Goal: Task Accomplishment & Management: Manage account settings

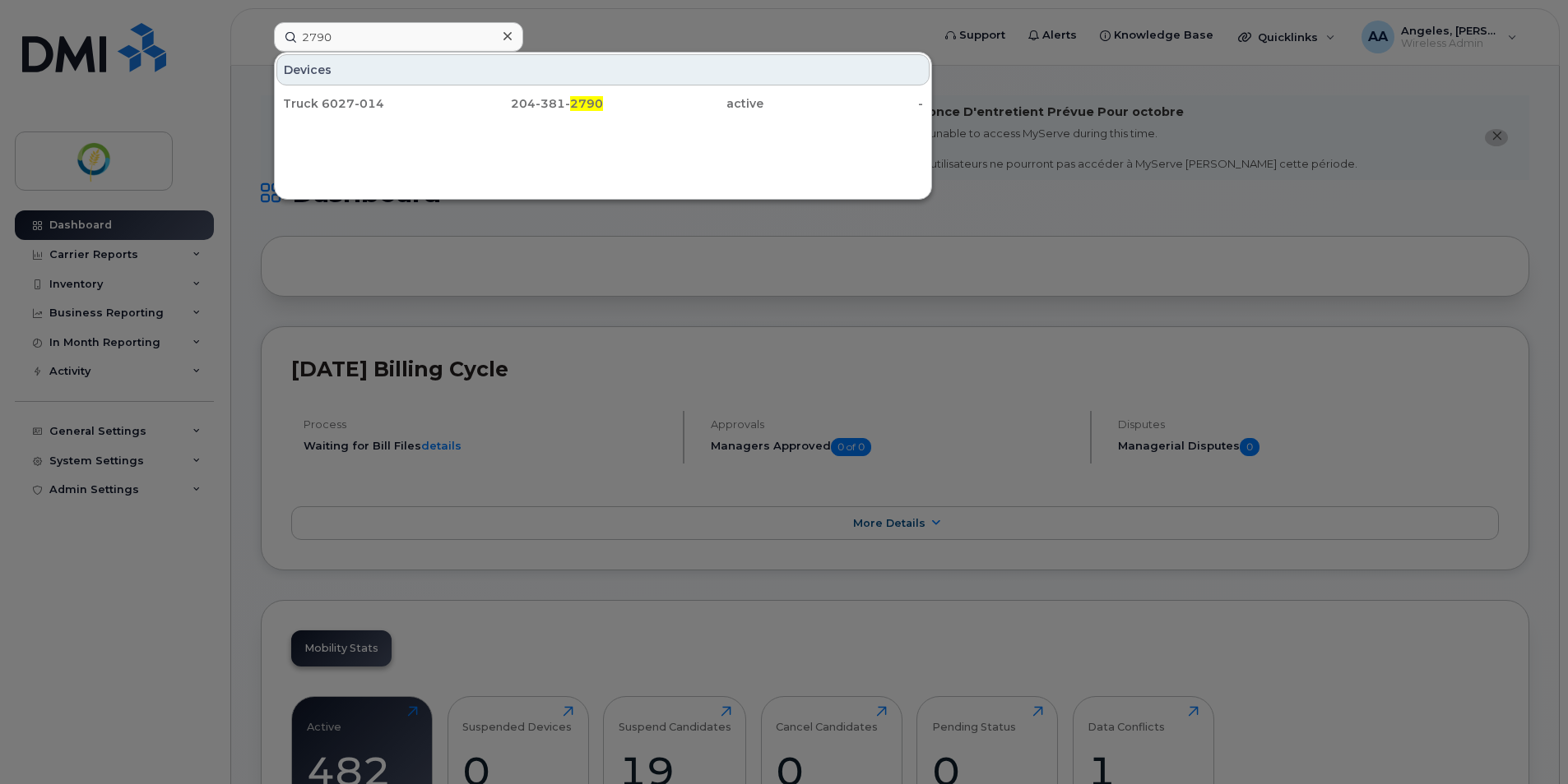
drag, startPoint x: 348, startPoint y: 35, endPoint x: 235, endPoint y: 41, distance: 113.2
click at [261, 41] on div "2790 Devices Truck 6027-014 204-381- 2790 active -" at bounding box center [597, 37] width 673 height 30
type input "1431"
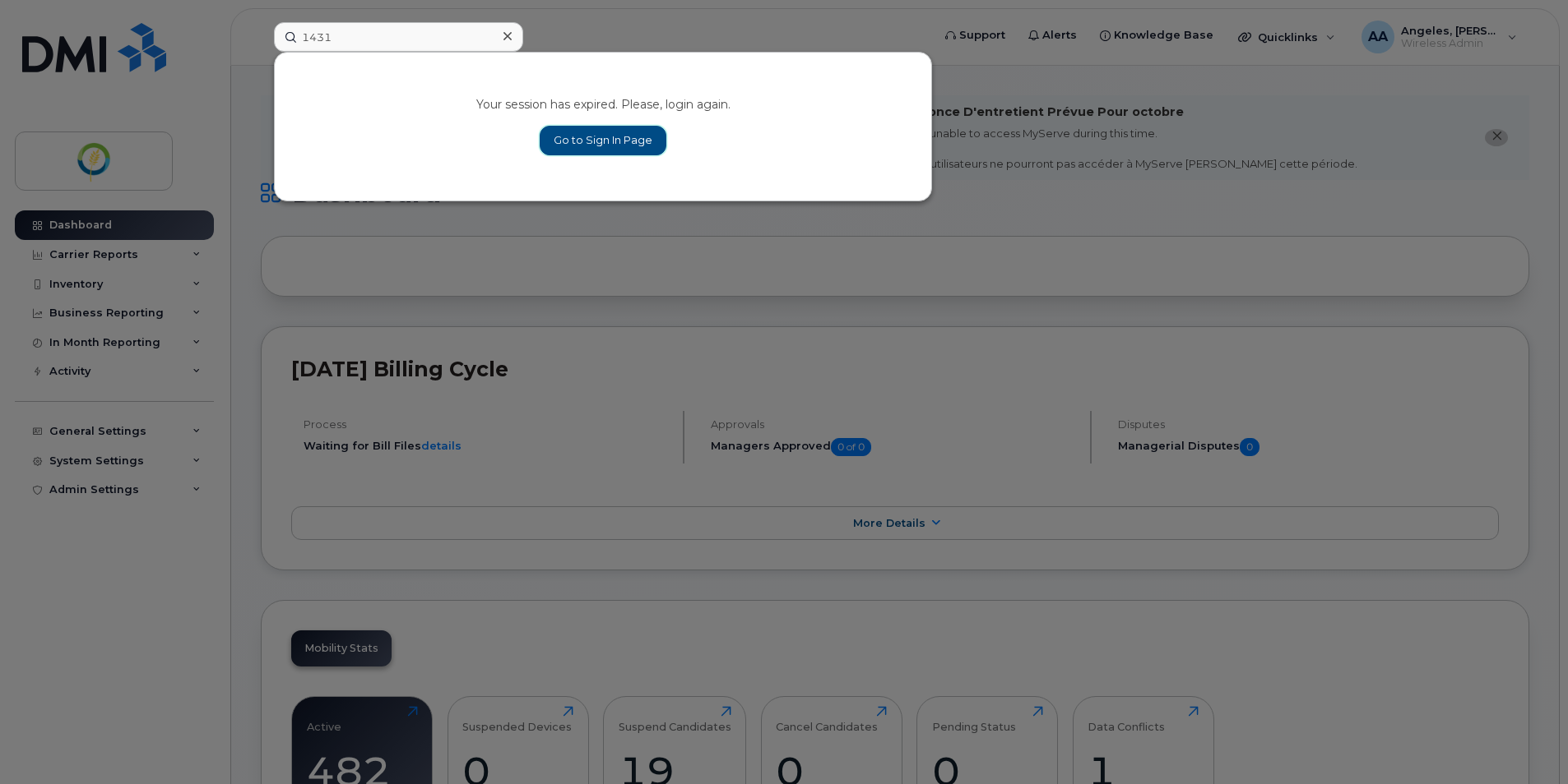
click at [633, 144] on link "Go to Sign In Page" at bounding box center [603, 141] width 127 height 30
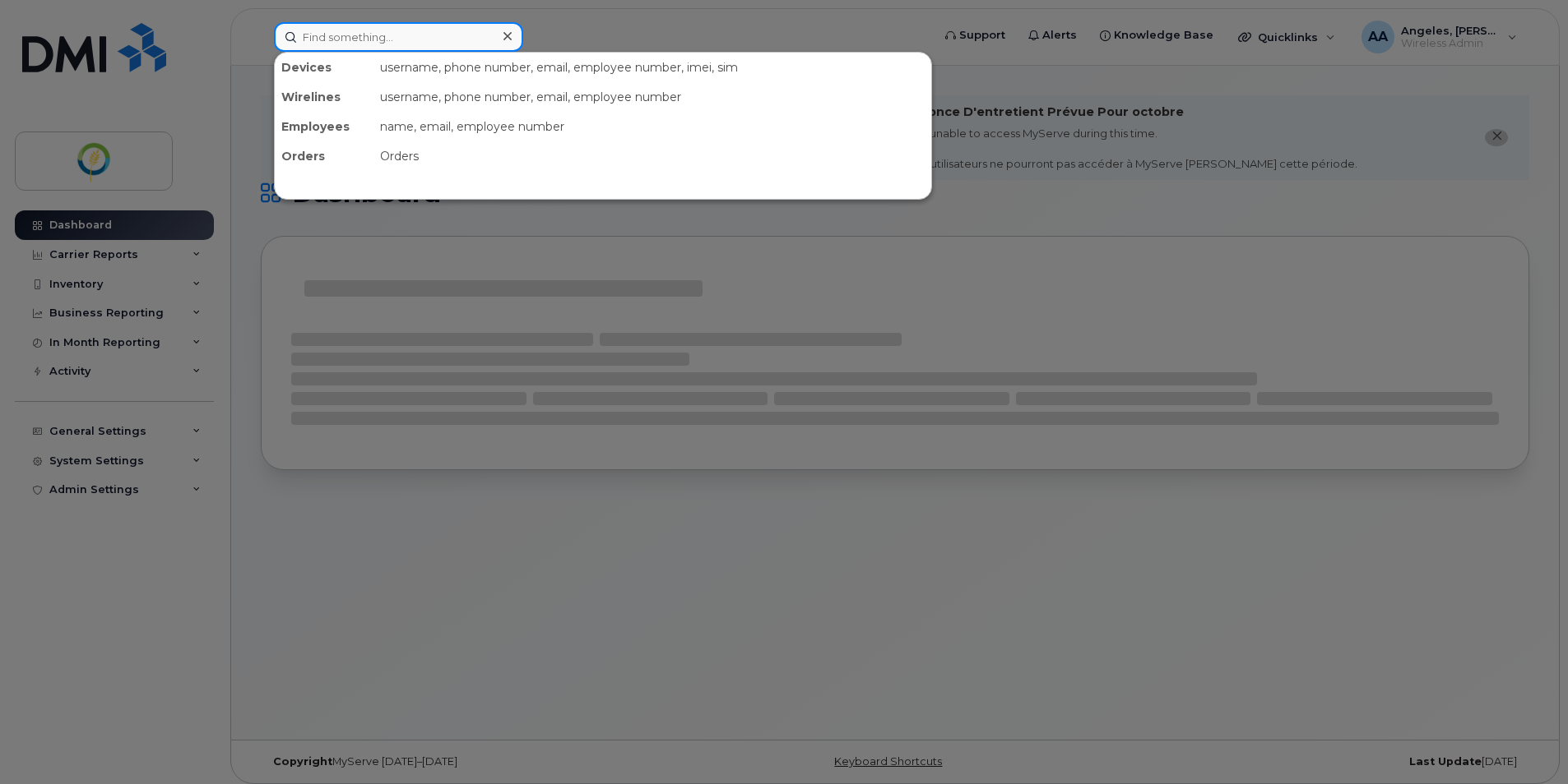
click at [374, 42] on input at bounding box center [398, 37] width 249 height 30
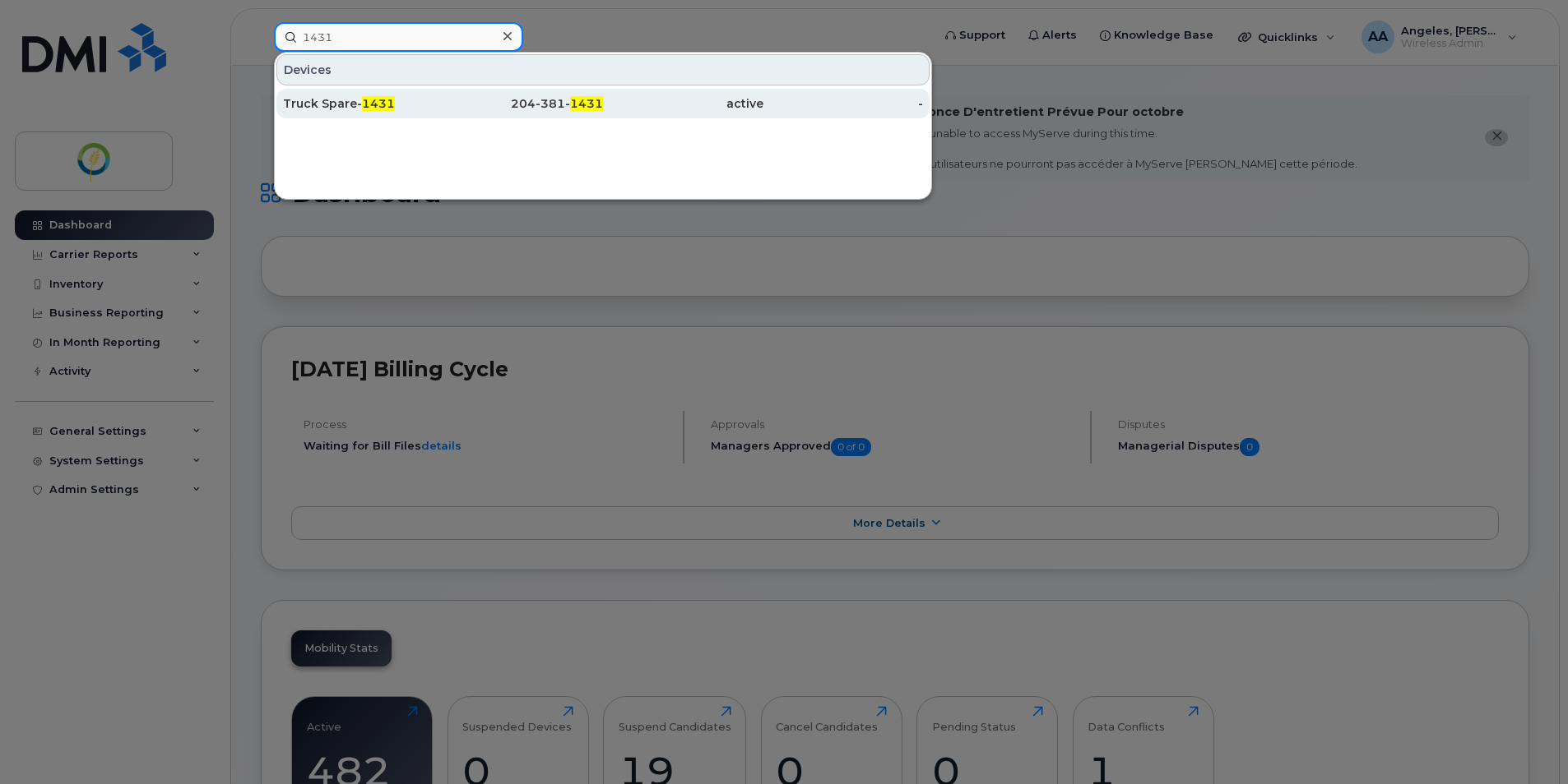
type input "1431"
click at [411, 106] on div "Truck Spare- 1431" at bounding box center [363, 104] width 160 height 17
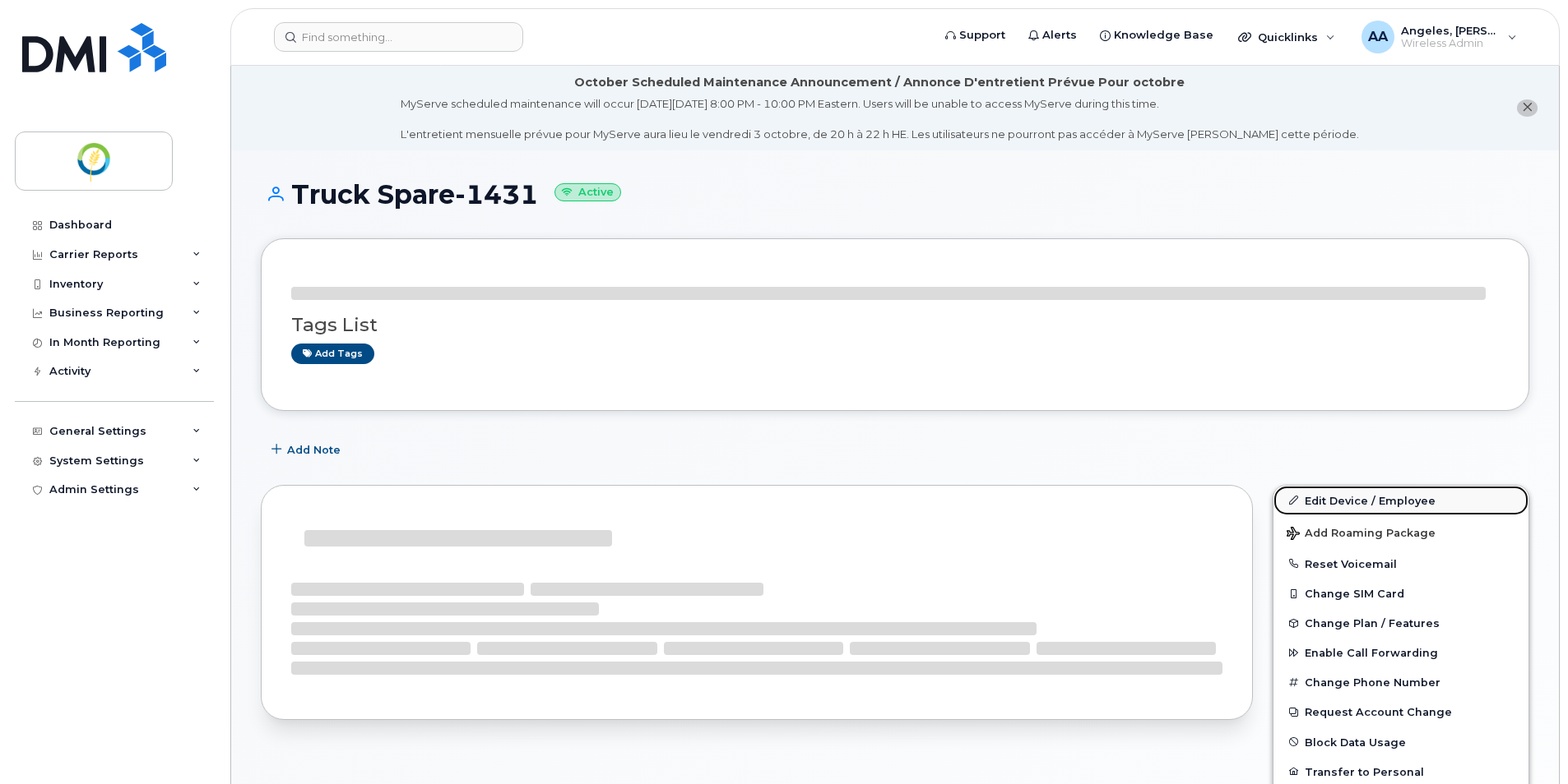
click at [1336, 504] on link "Edit Device / Employee" at bounding box center [1400, 501] width 255 height 30
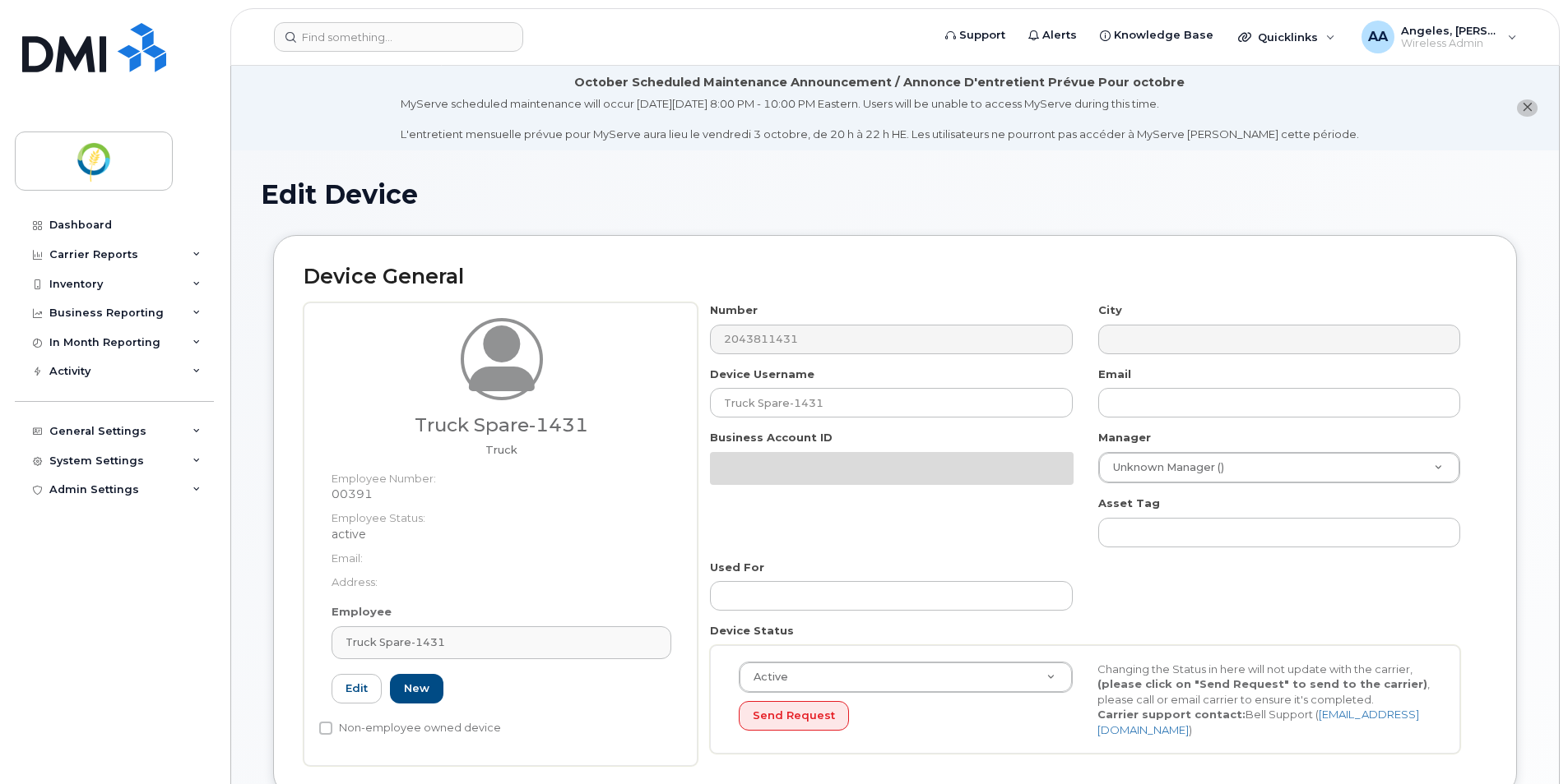
select select "29336448"
select select "33428699"
select select "29507924"
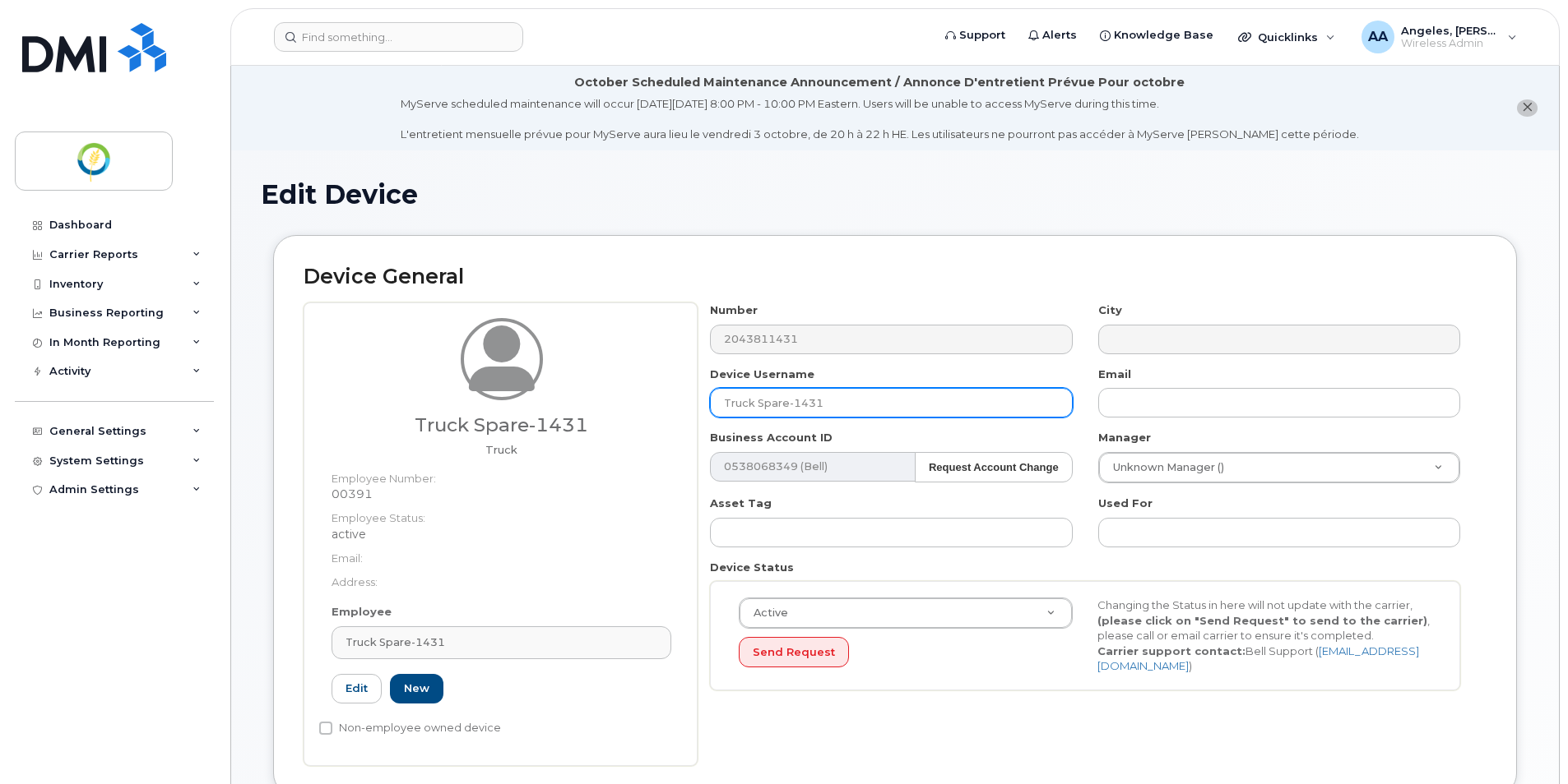
drag, startPoint x: 842, startPoint y: 396, endPoint x: 686, endPoint y: 402, distance: 156.1
click at [686, 402] on div "Truck Spare-1431 Truck Employee Number: 00391 Employee Status: active Email: Ad…" at bounding box center [895, 534] width 1183 height 464
paste input "O7002-018"
type input "Truck O7002-018"
click at [354, 689] on link "Edit" at bounding box center [356, 689] width 50 height 31
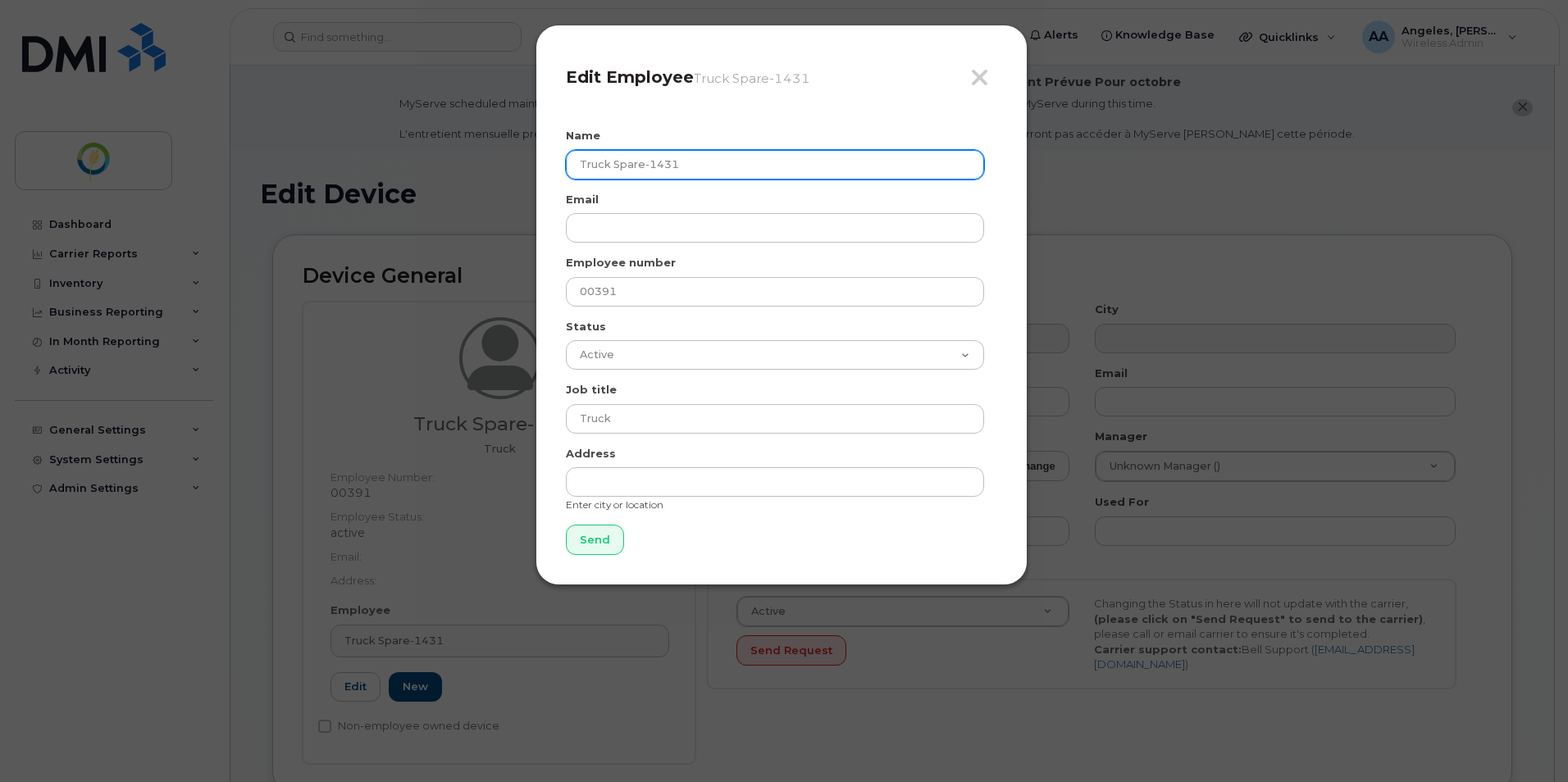
drag, startPoint x: 693, startPoint y: 158, endPoint x: 510, endPoint y: 173, distance: 183.6
click at [510, 173] on div "Close Edit Employee Truck Spare-1431 Name Truck Spare-1431 Email Employee numbe…" at bounding box center [784, 391] width 1568 height 782
paste input "O7002-018"
type input "Truck O7002-018"
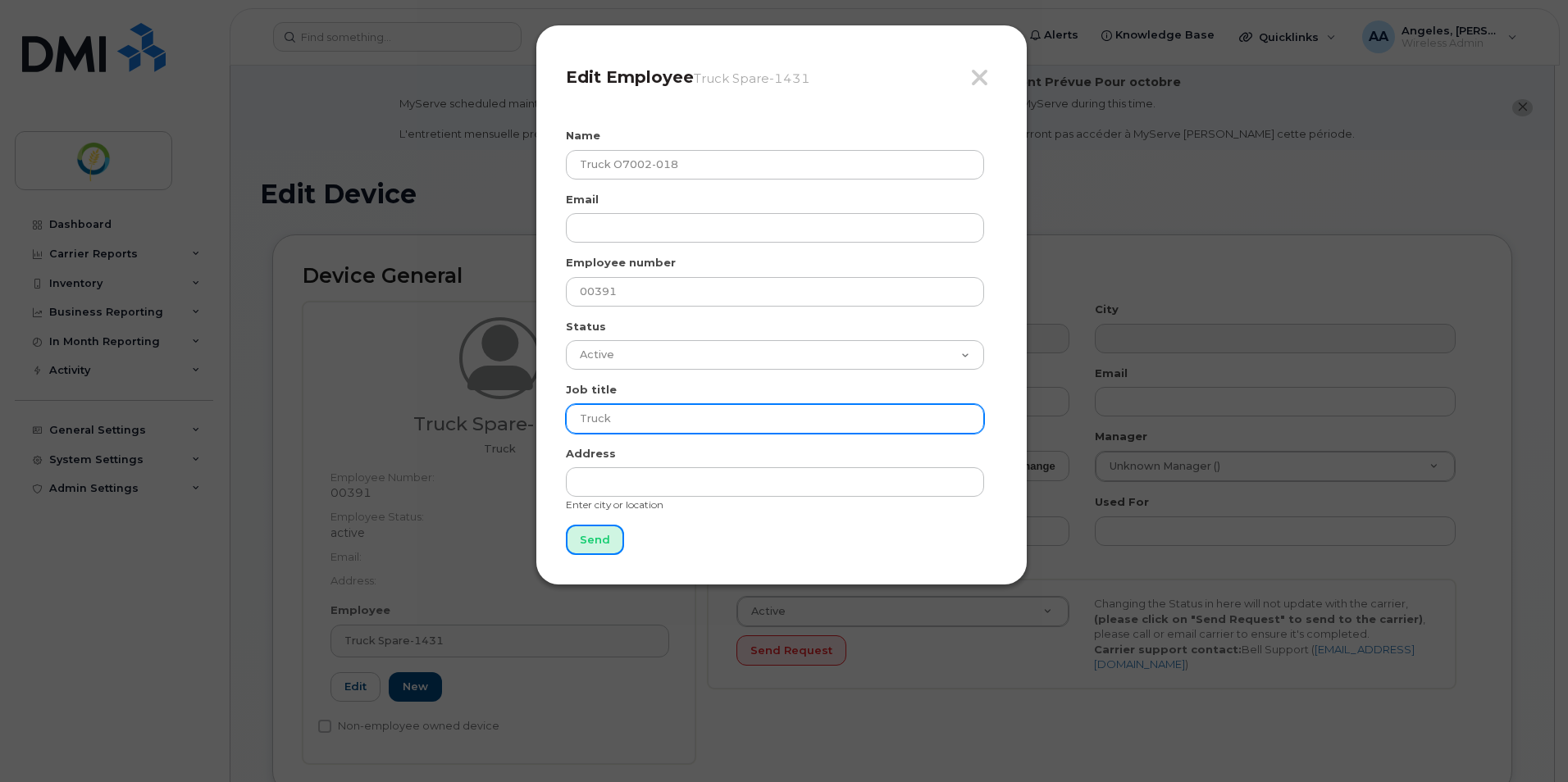
drag, startPoint x: 591, startPoint y: 538, endPoint x: 817, endPoint y: 410, distance: 259.7
click at [592, 538] on input "Send" at bounding box center [595, 540] width 58 height 31
type input "Send"
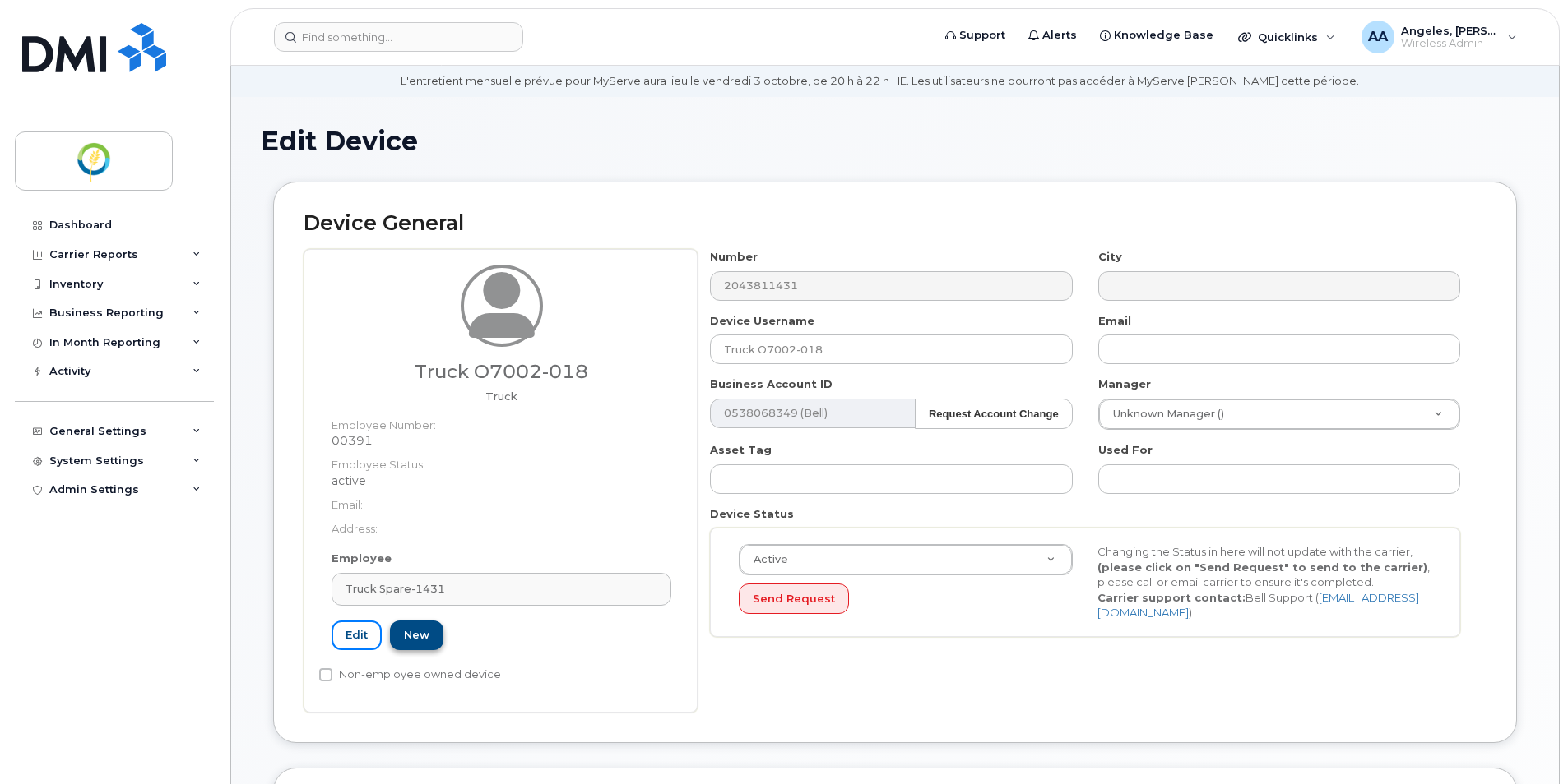
scroll to position [82, 0]
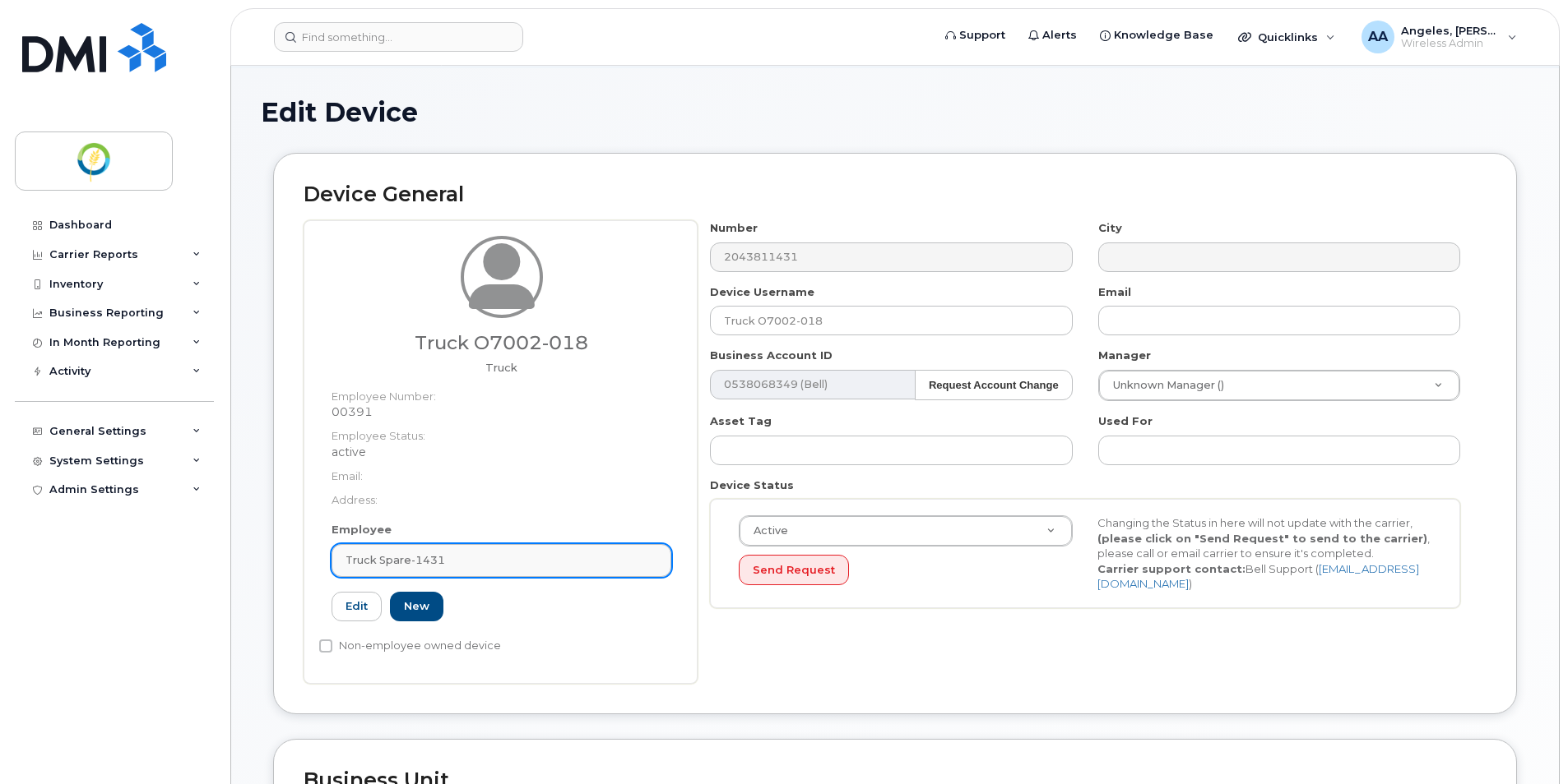
click at [403, 562] on span "Truck Spare-1431" at bounding box center [395, 560] width 100 height 16
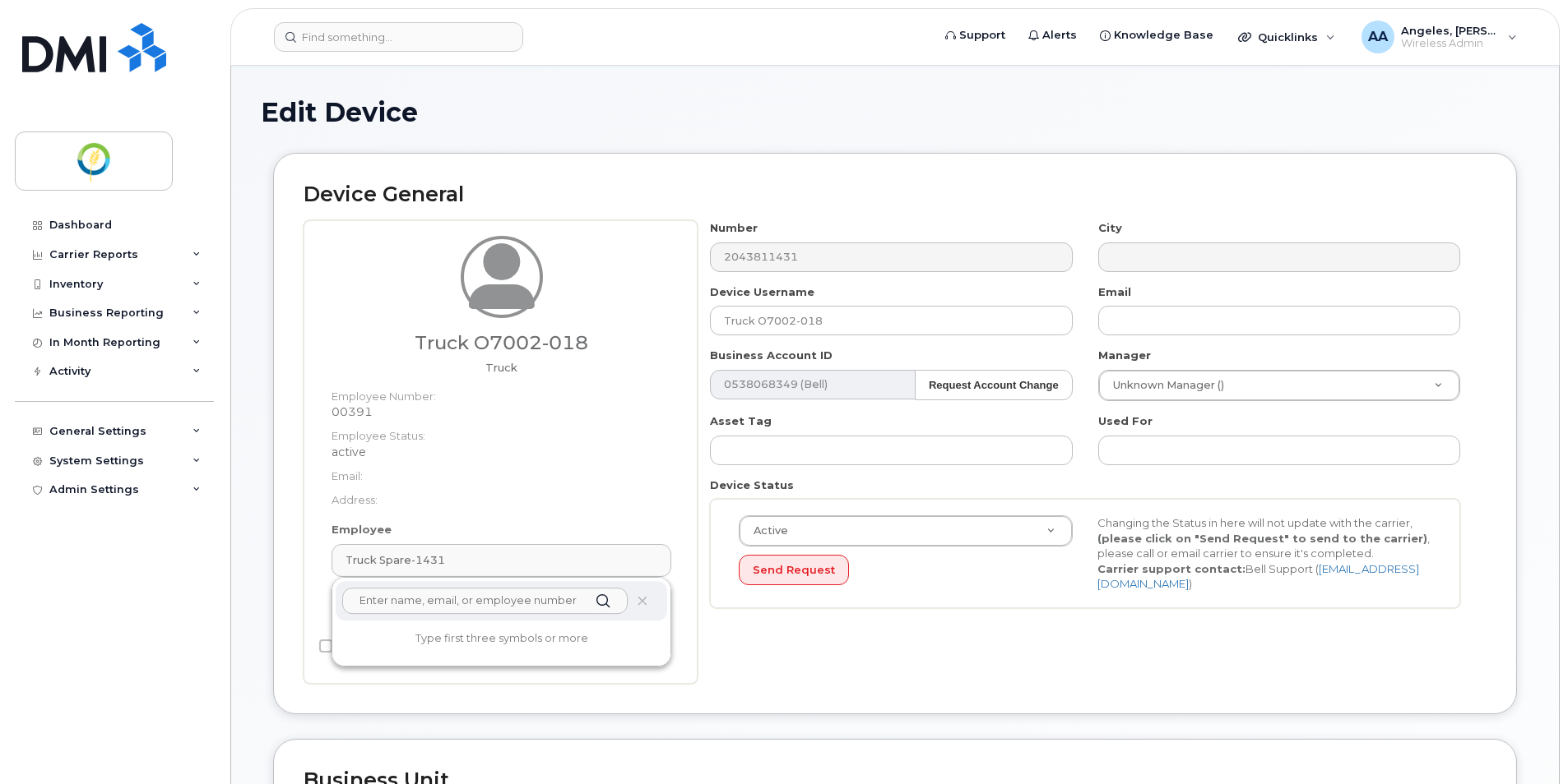
click at [415, 596] on input "text" at bounding box center [485, 601] width 286 height 27
paste input "Truck O7002-018"
type input "Truck O7002-018"
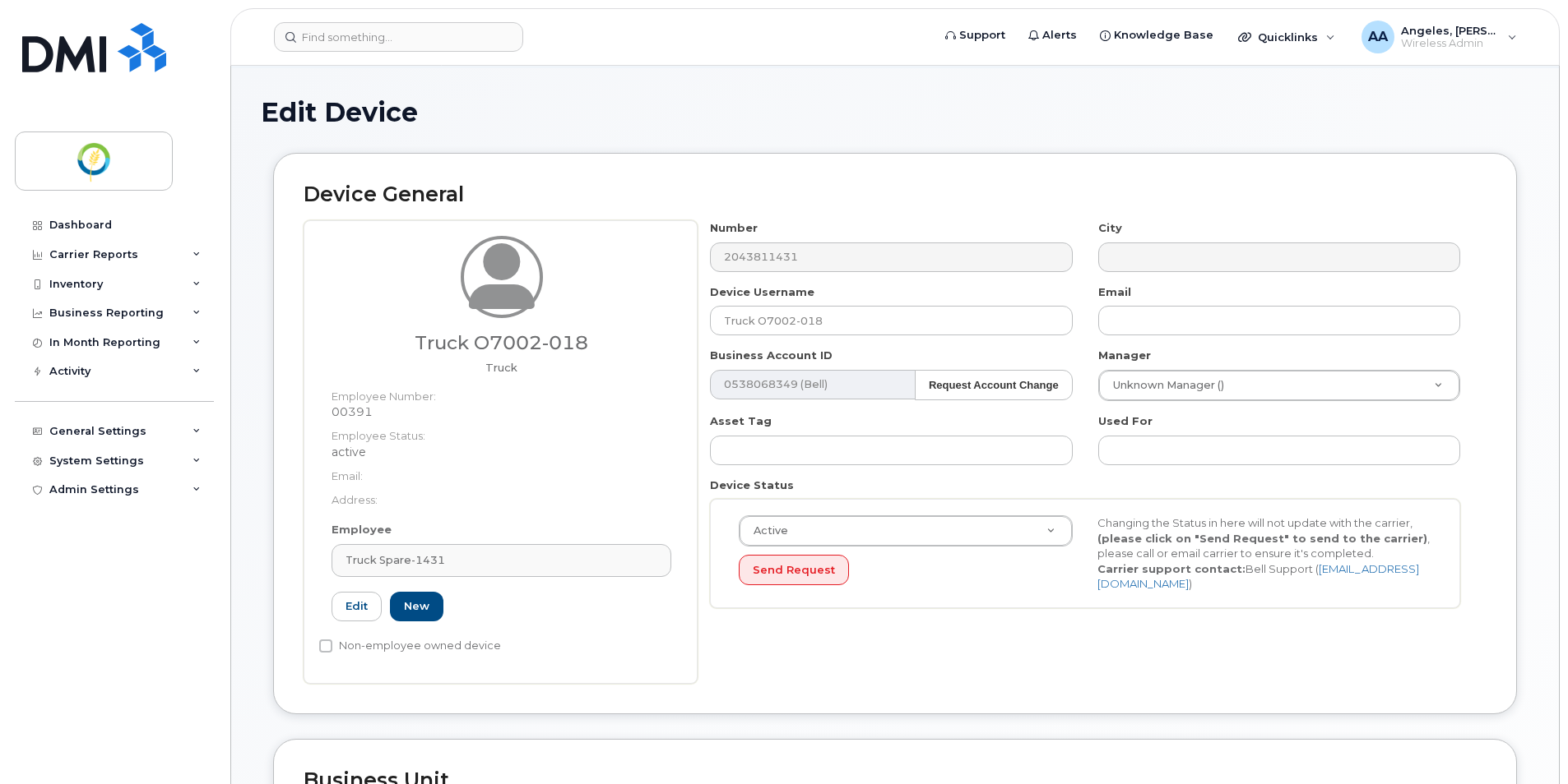
type input "Saving..."
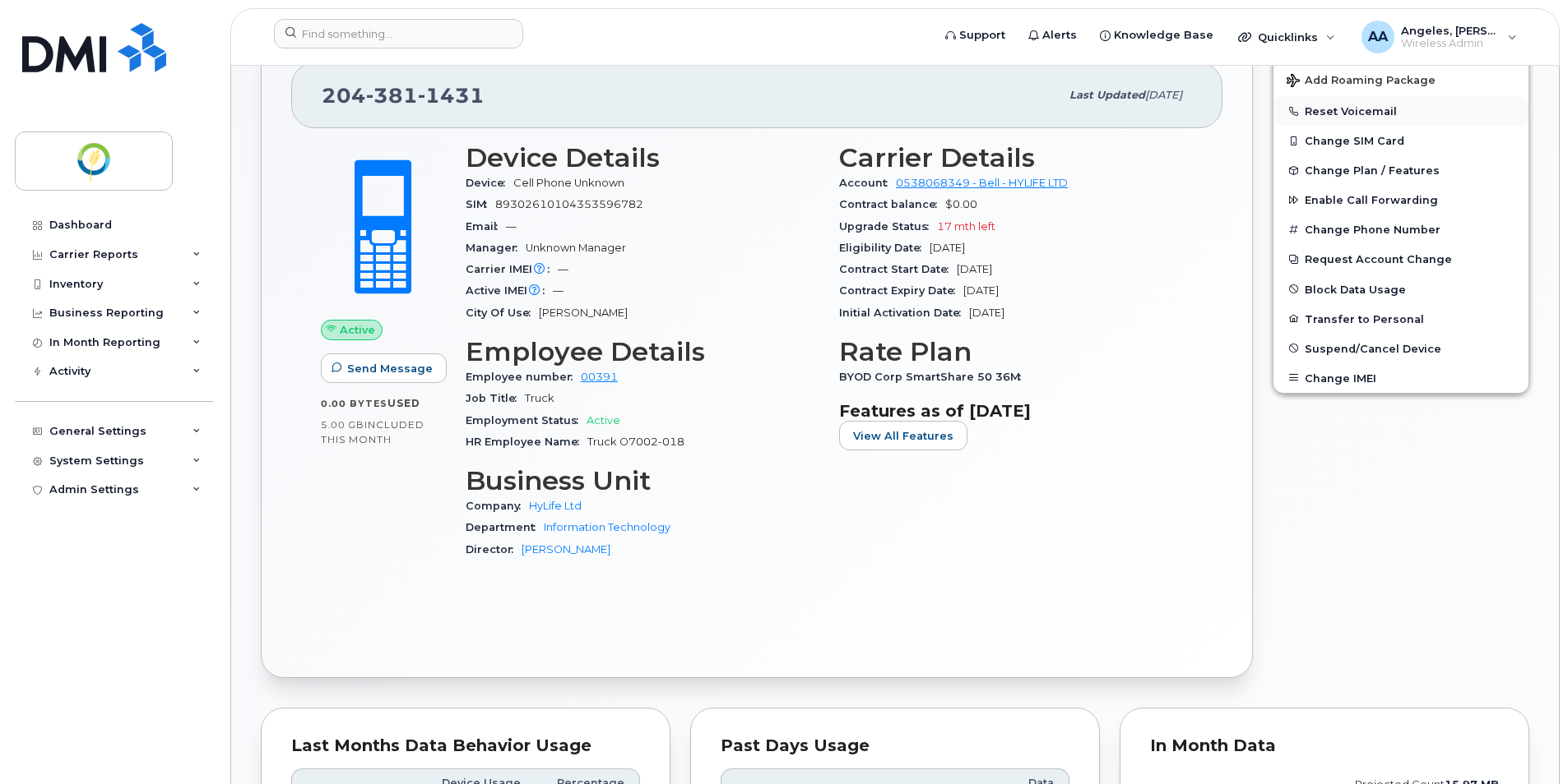
scroll to position [231, 0]
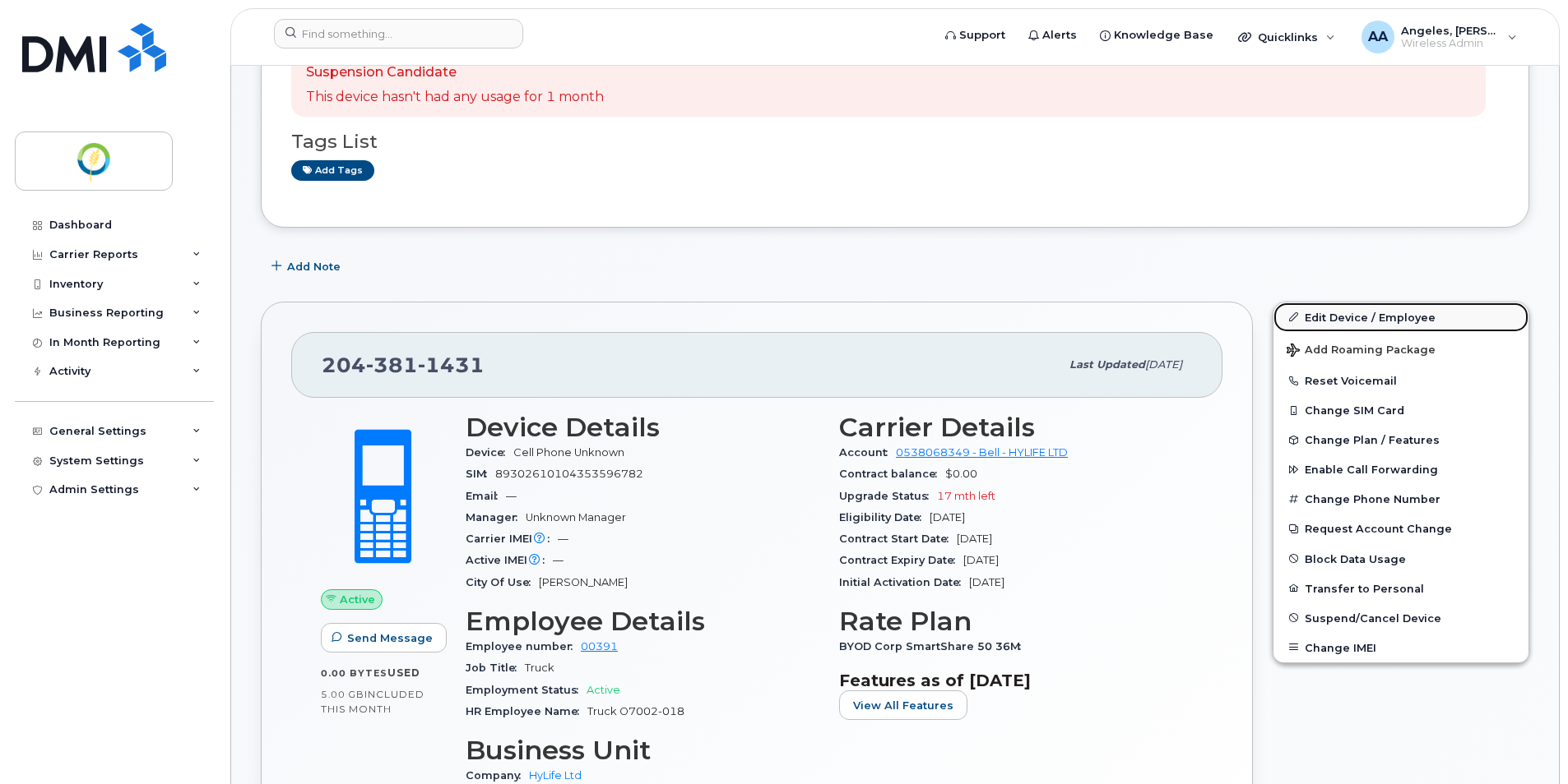
click at [1360, 318] on link "Edit Device / Employee" at bounding box center [1400, 318] width 255 height 30
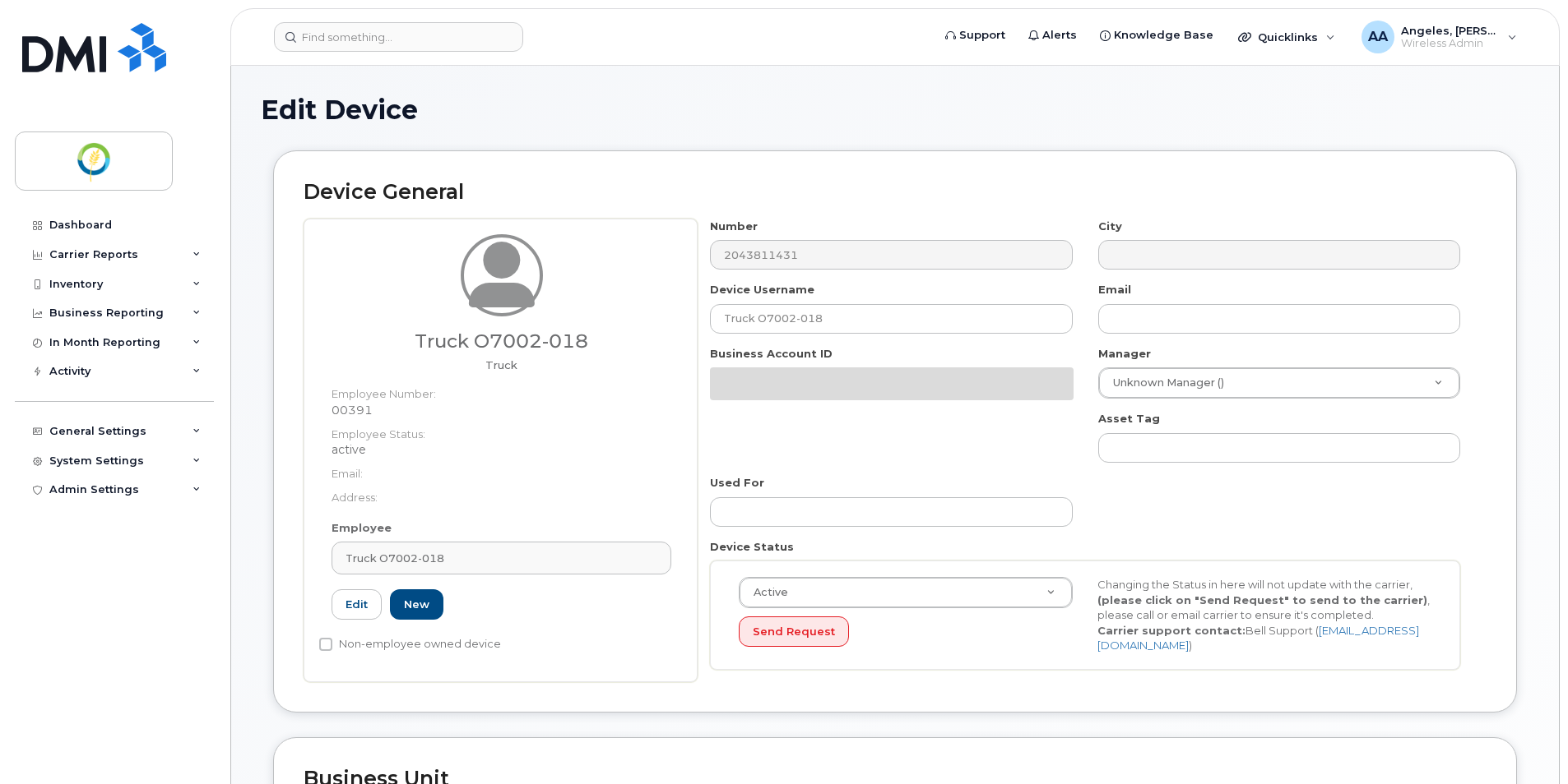
select select "29336448"
select select "33428699"
select select "29507924"
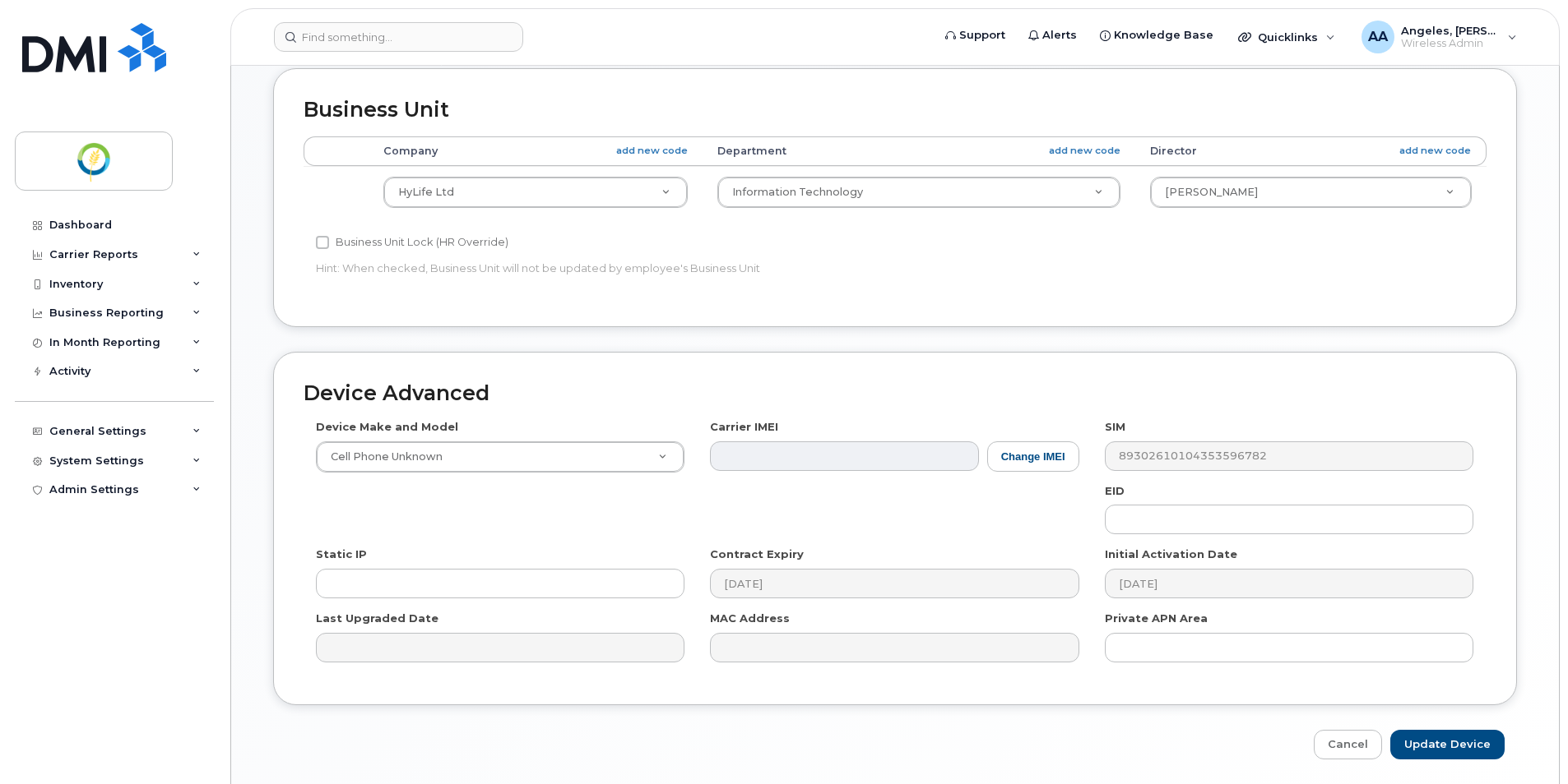
scroll to position [811, 0]
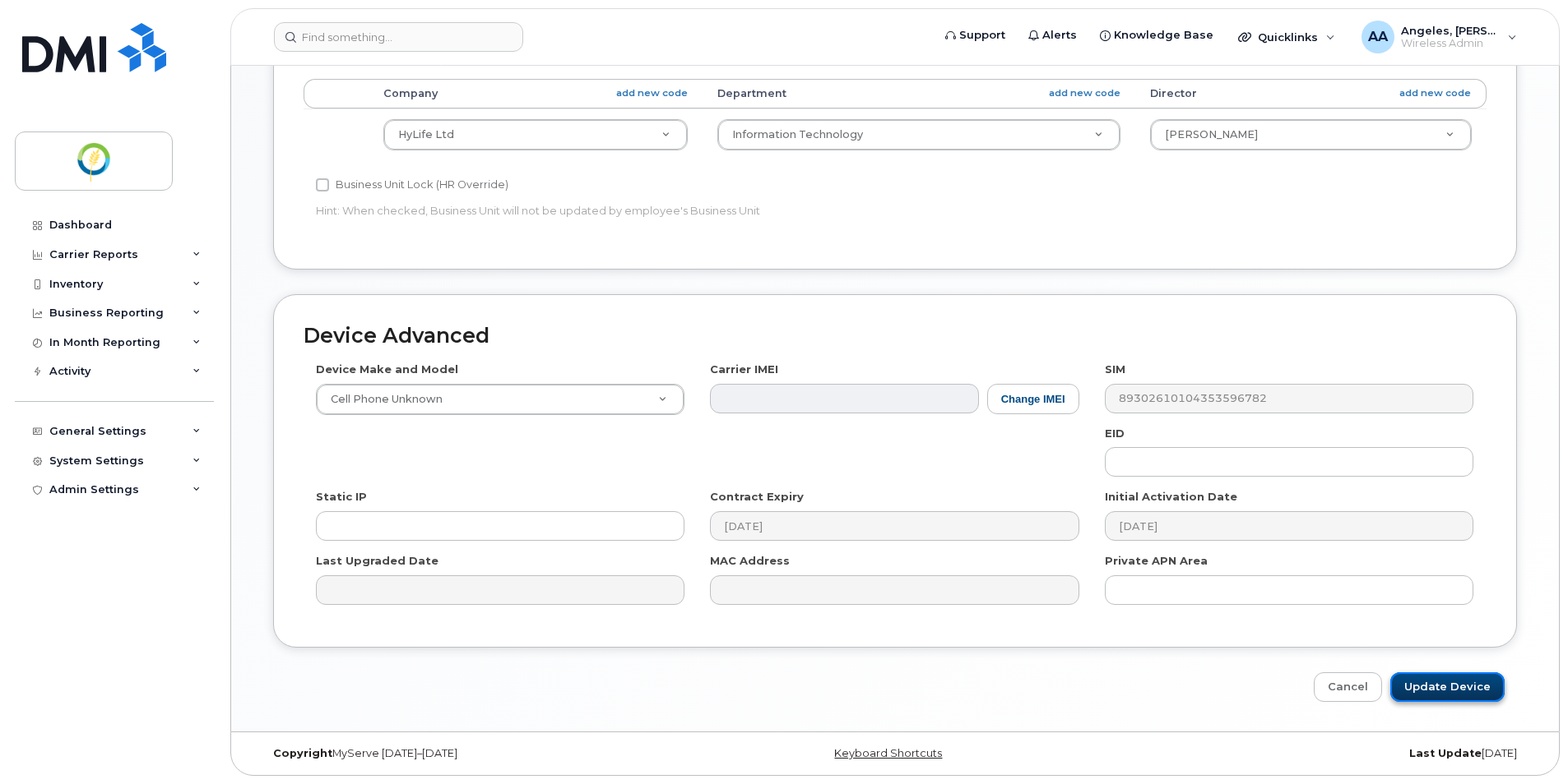
click at [1468, 686] on input "Update Device" at bounding box center [1448, 688] width 115 height 31
type input "Saving..."
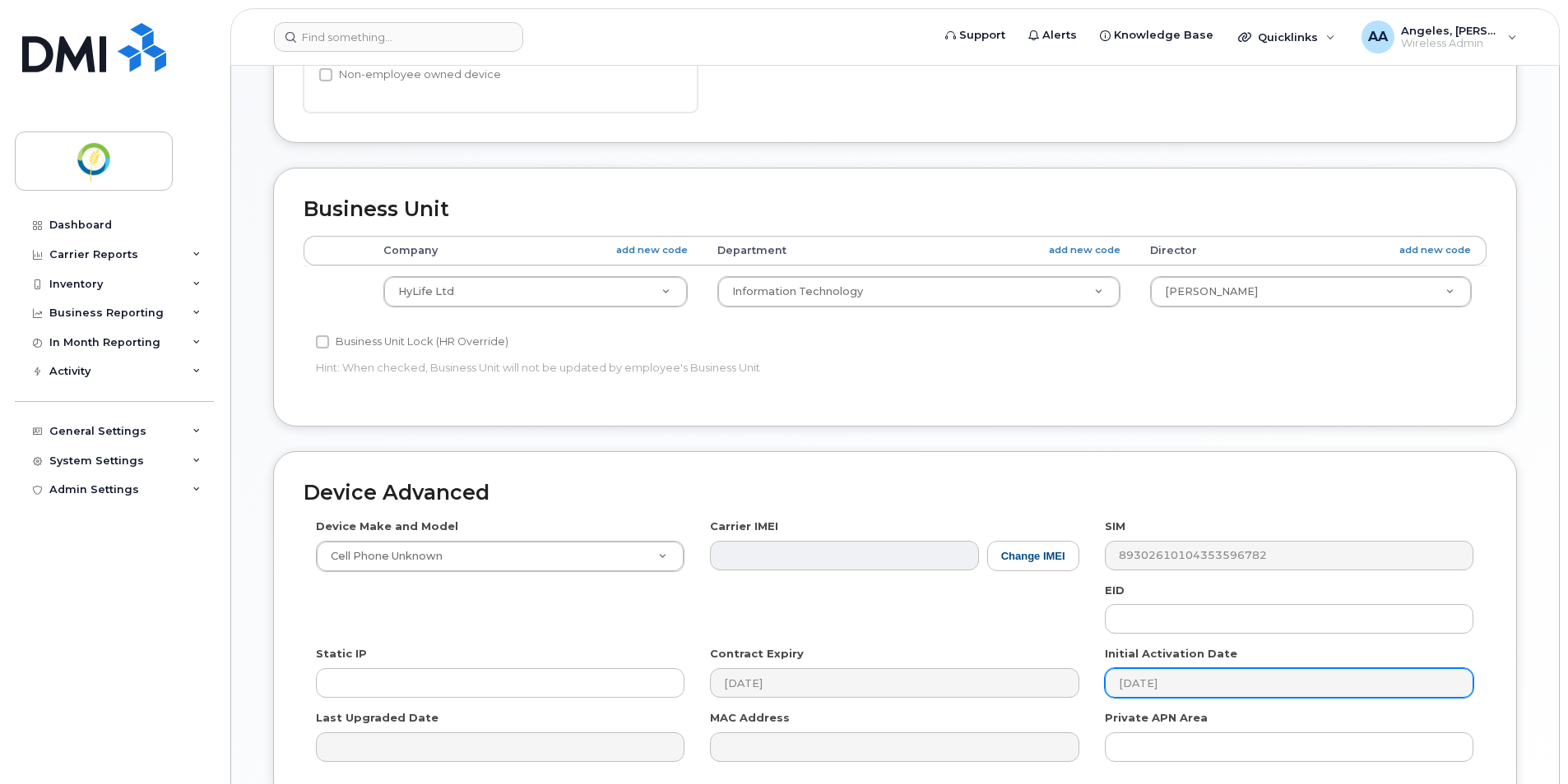
scroll to position [482, 0]
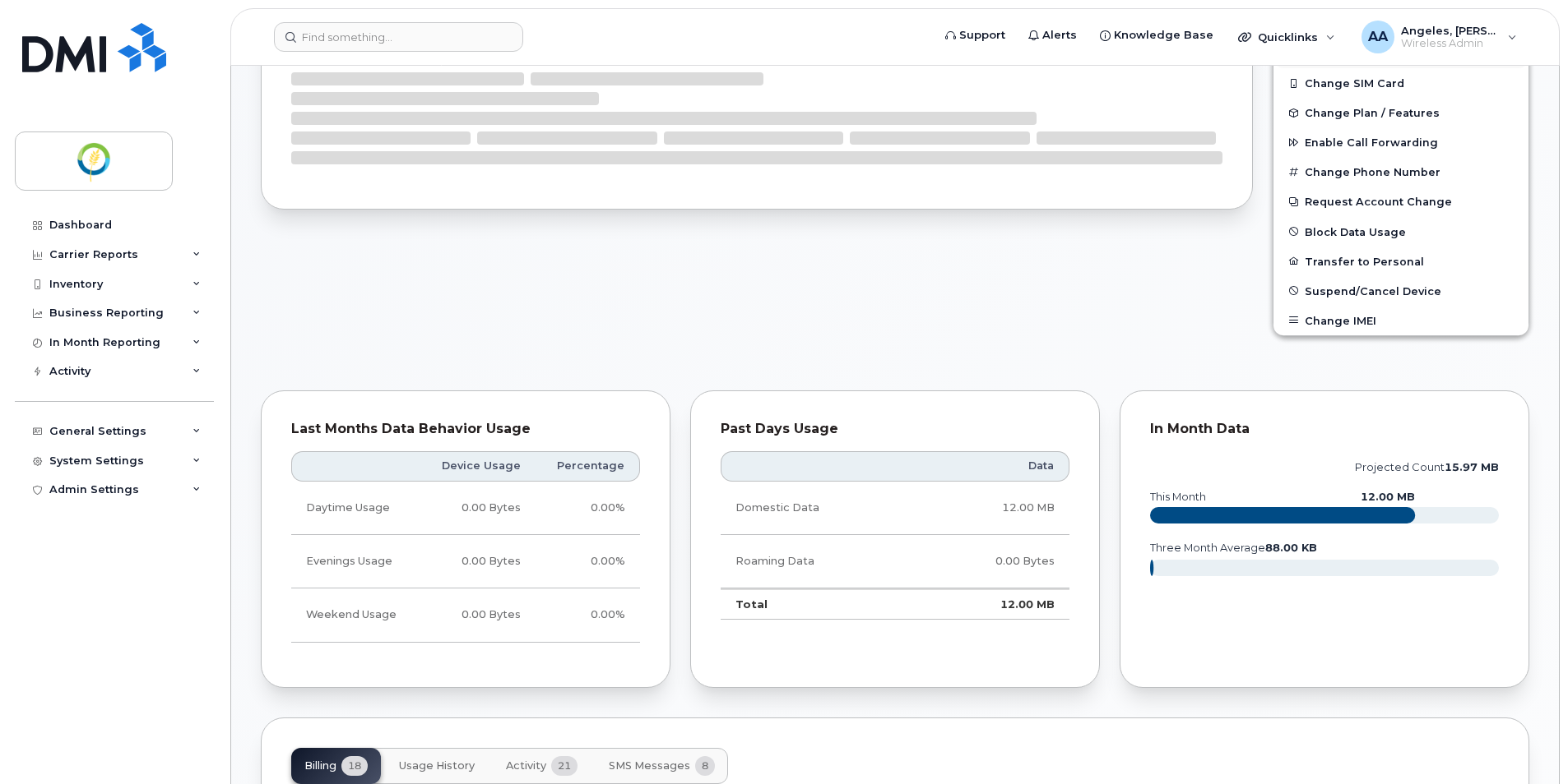
scroll to position [329, 0]
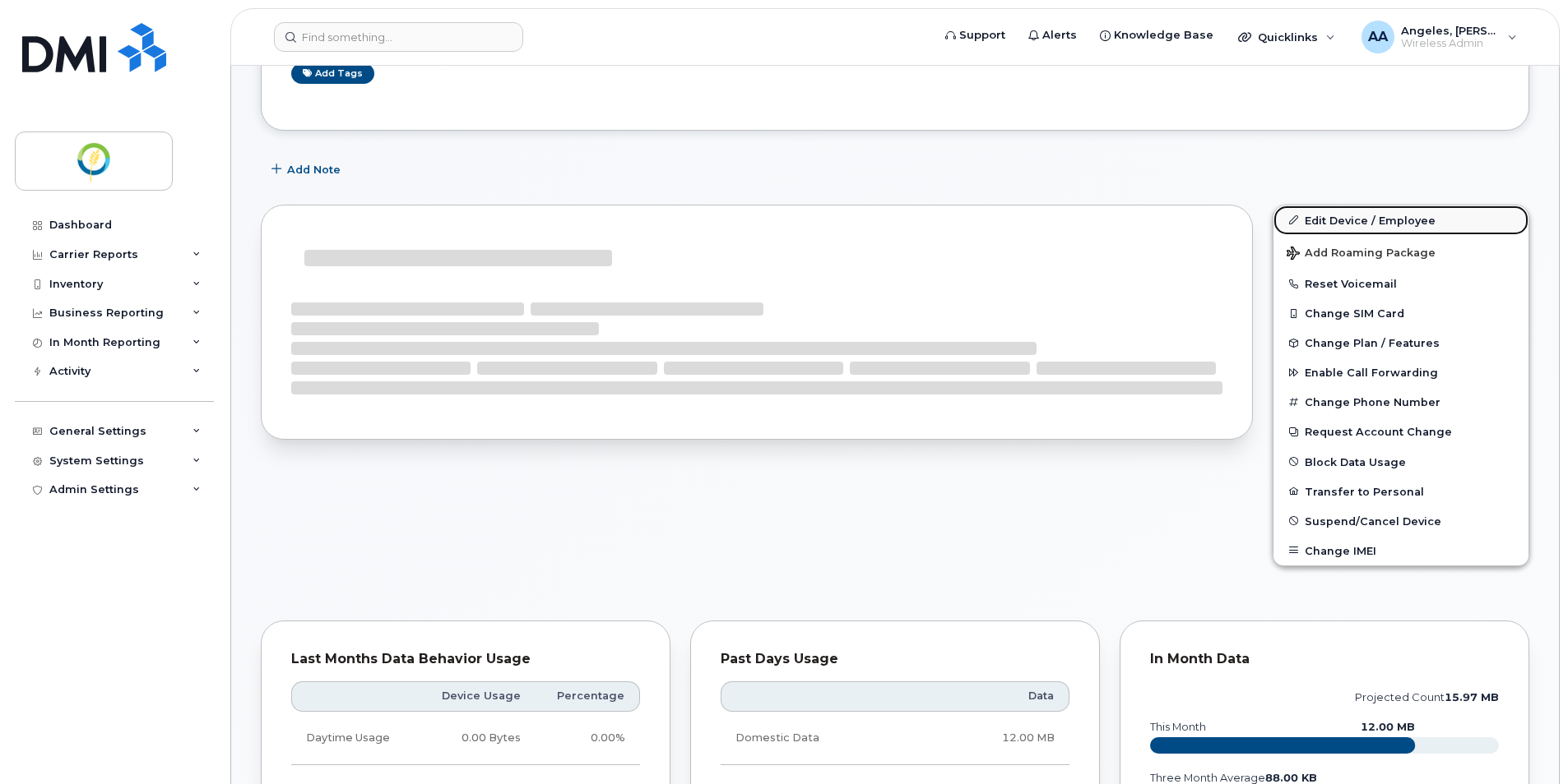
click at [1351, 222] on link "Edit Device / Employee" at bounding box center [1400, 221] width 255 height 30
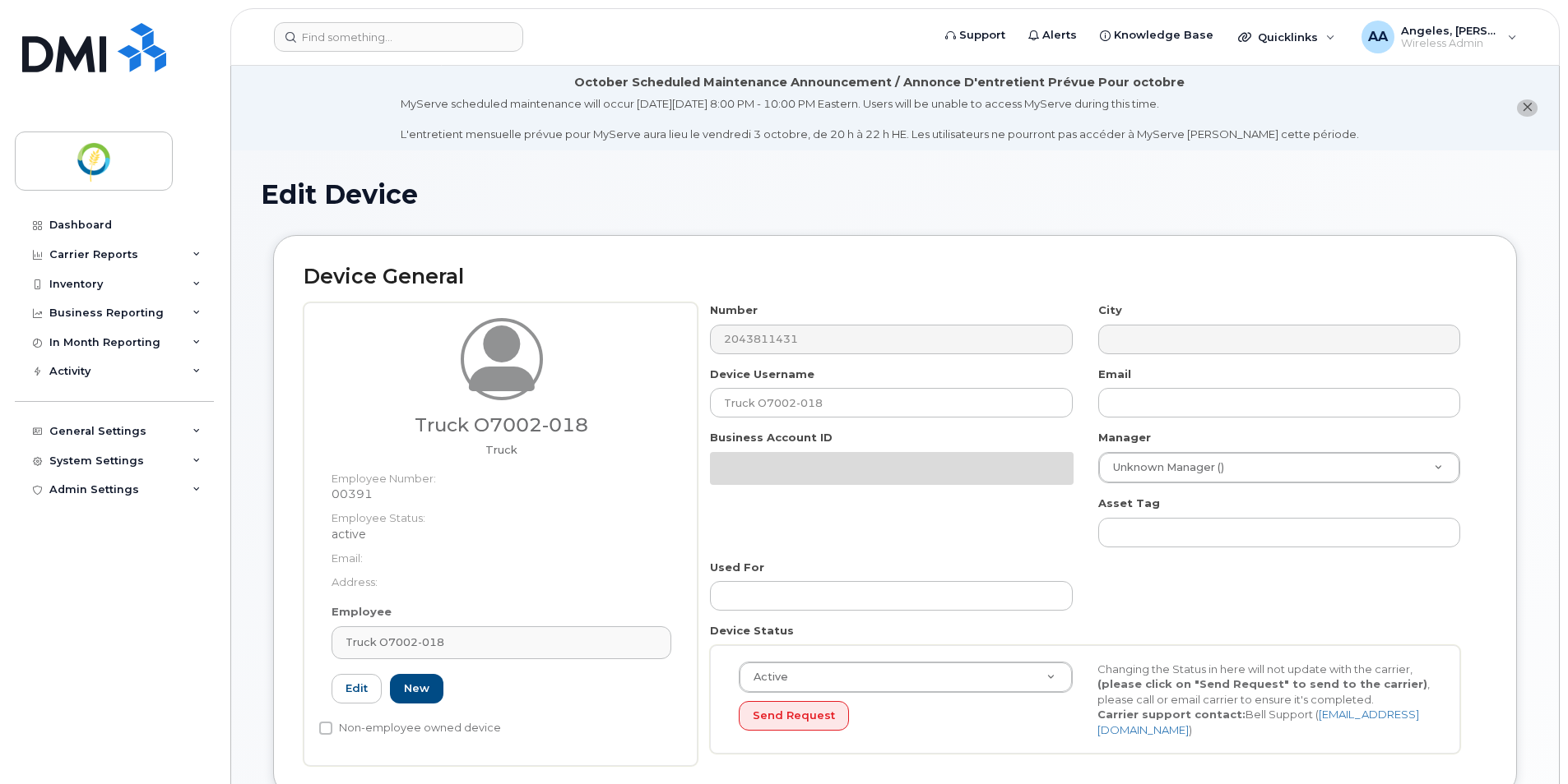
select select "29336448"
select select "33428699"
select select "29507924"
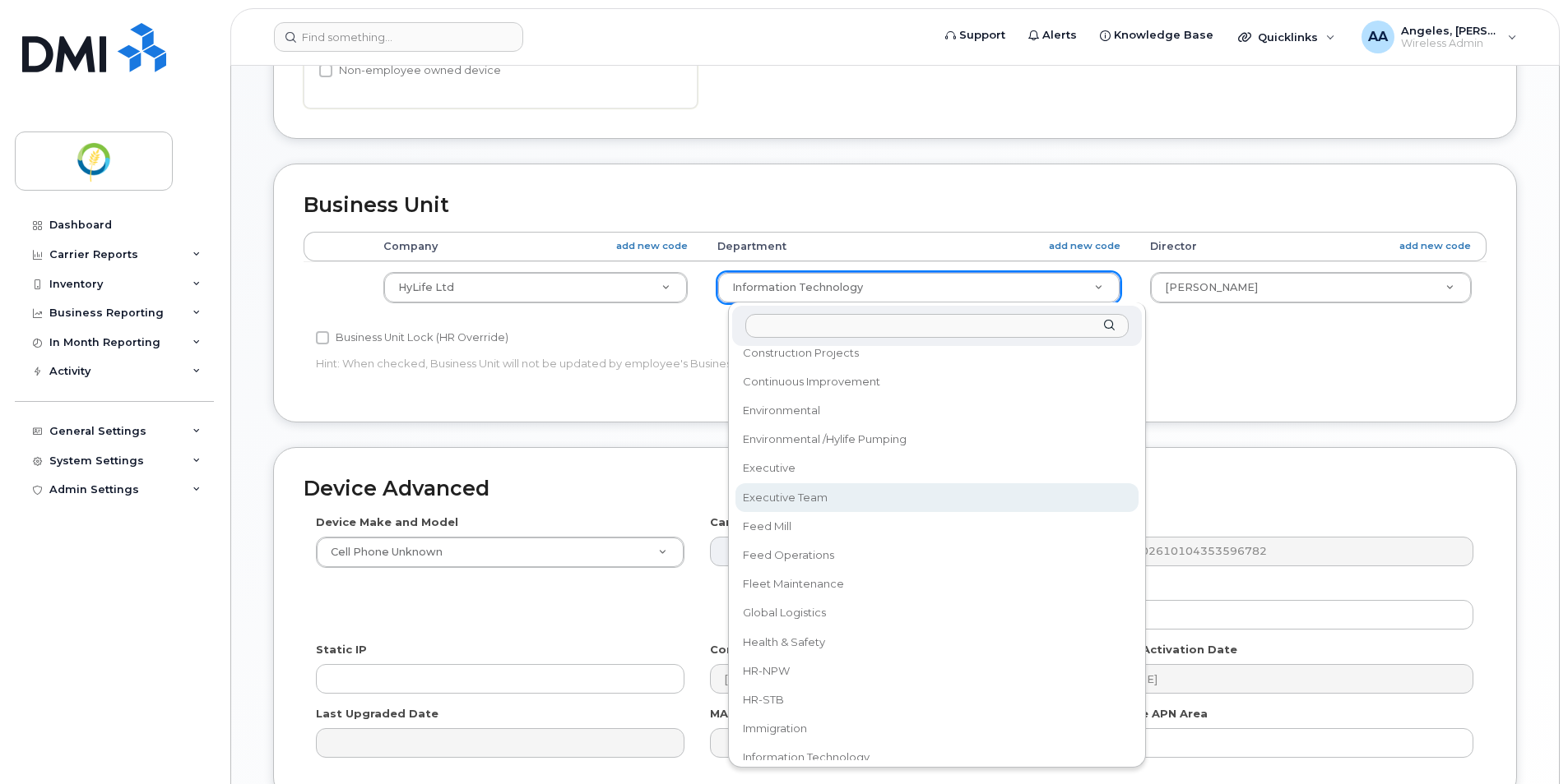
scroll to position [658, 0]
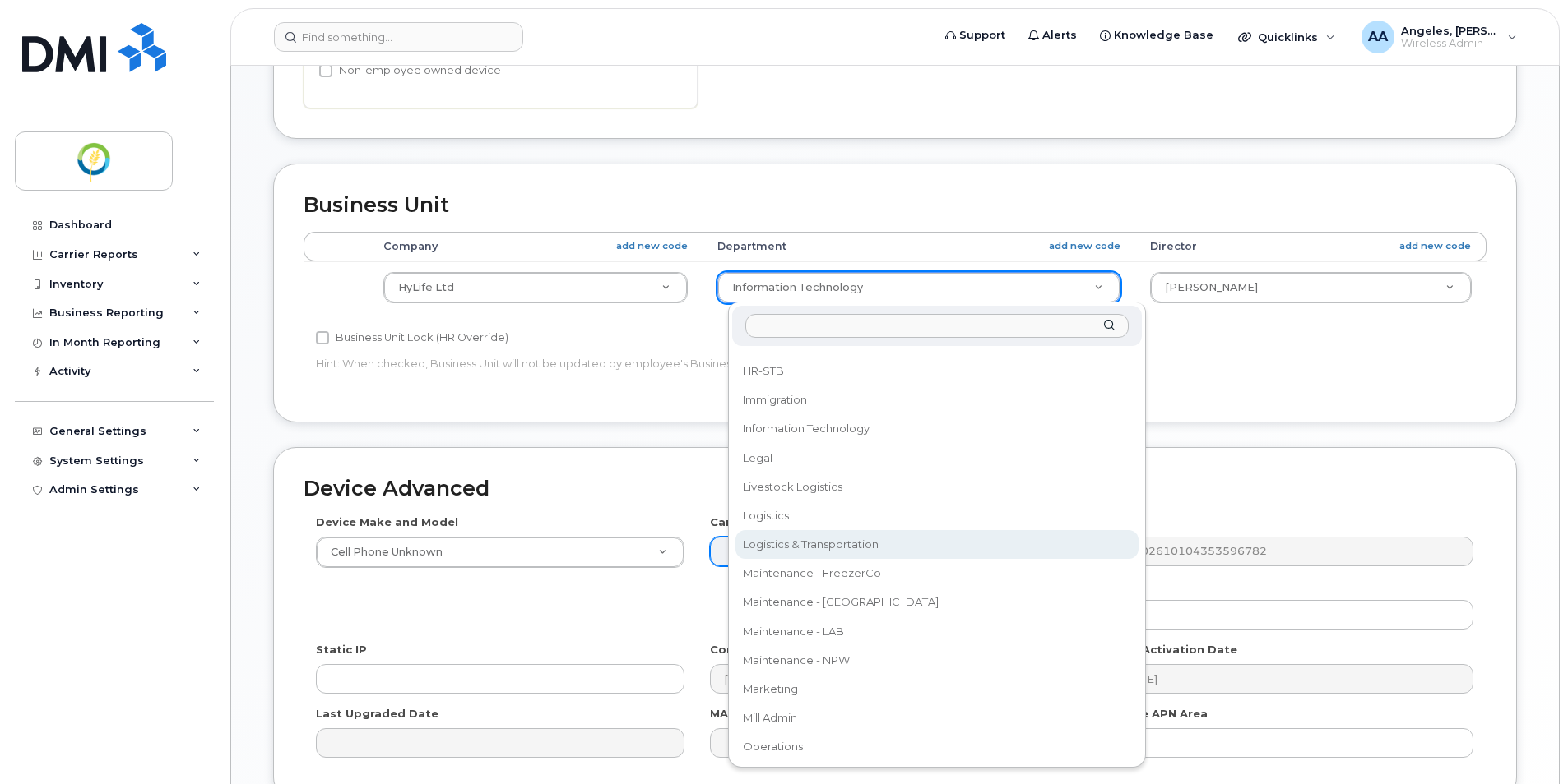
select select "29336458"
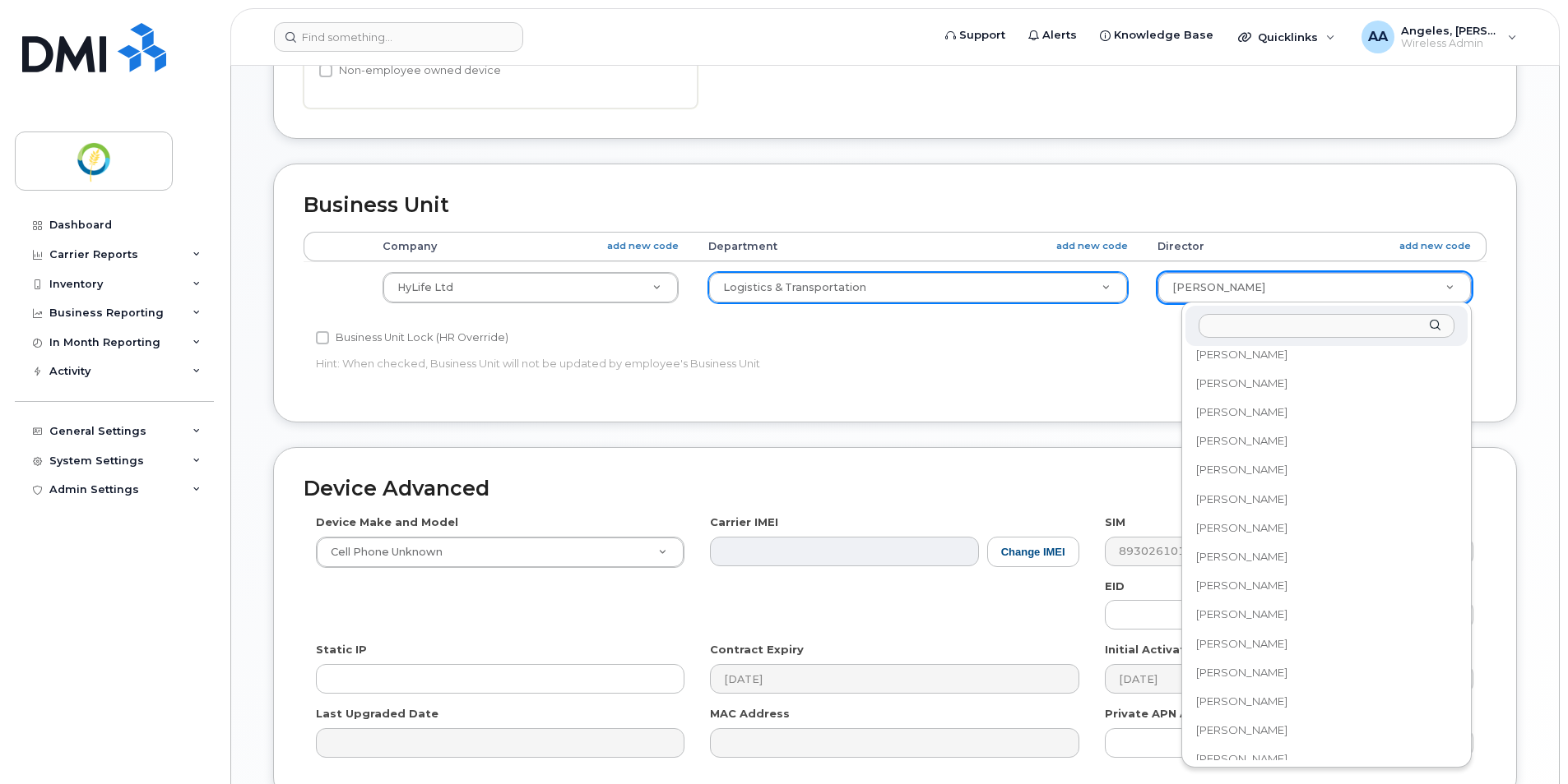
scroll to position [329, 0]
select select "29336508"
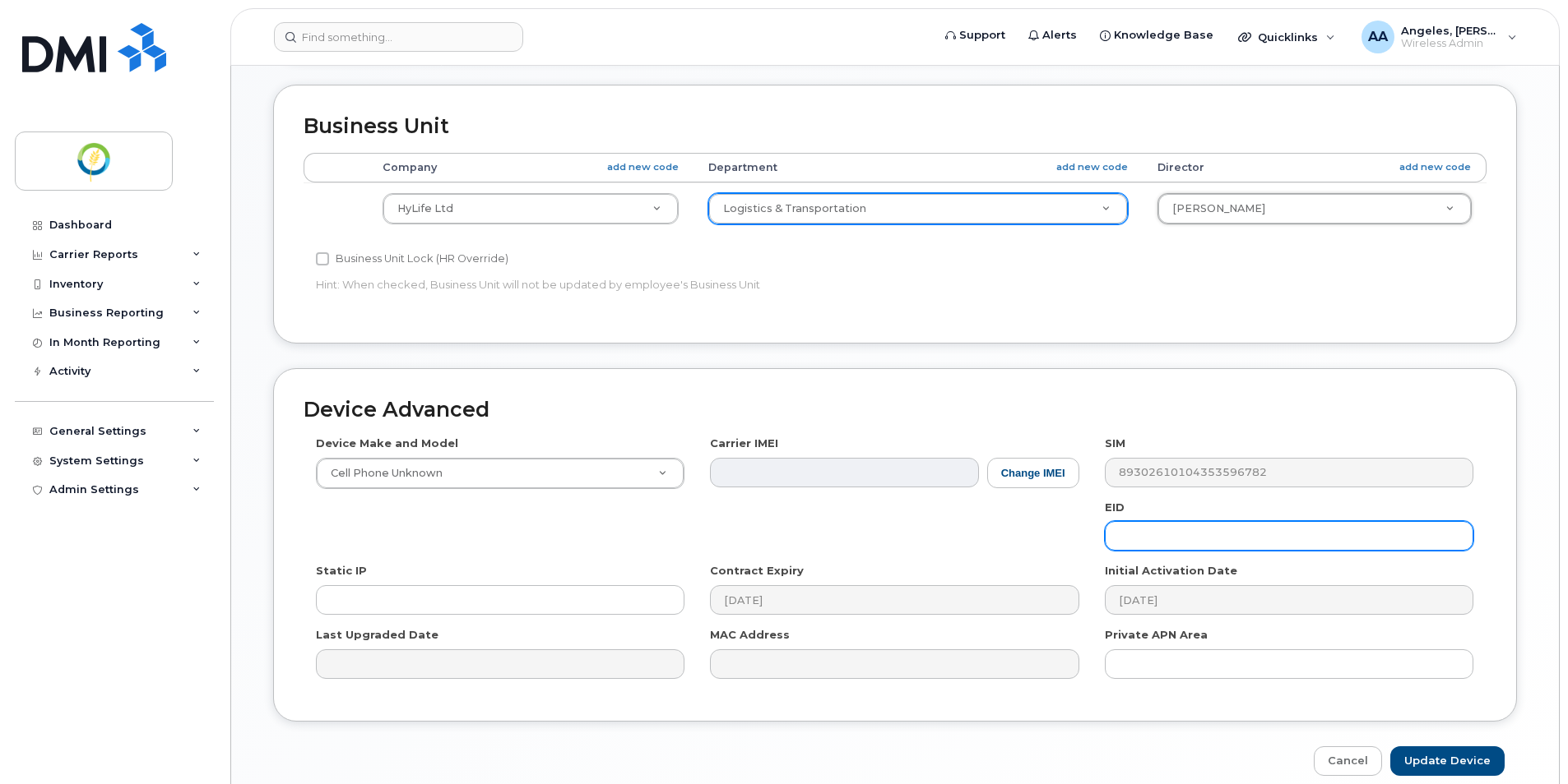
scroll to position [811, 0]
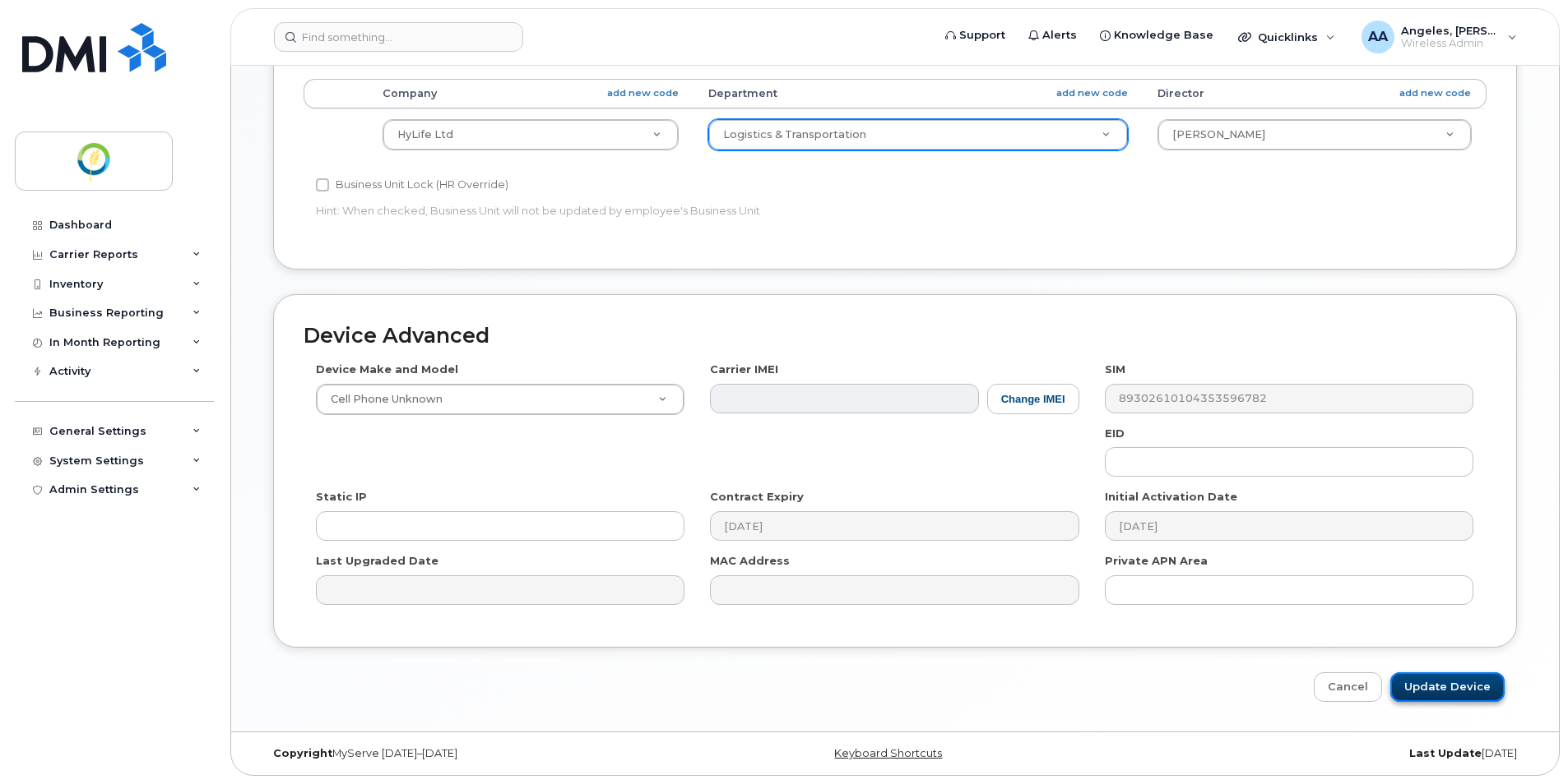
click at [1479, 681] on input "Update Device" at bounding box center [1448, 688] width 115 height 31
type input "Saving..."
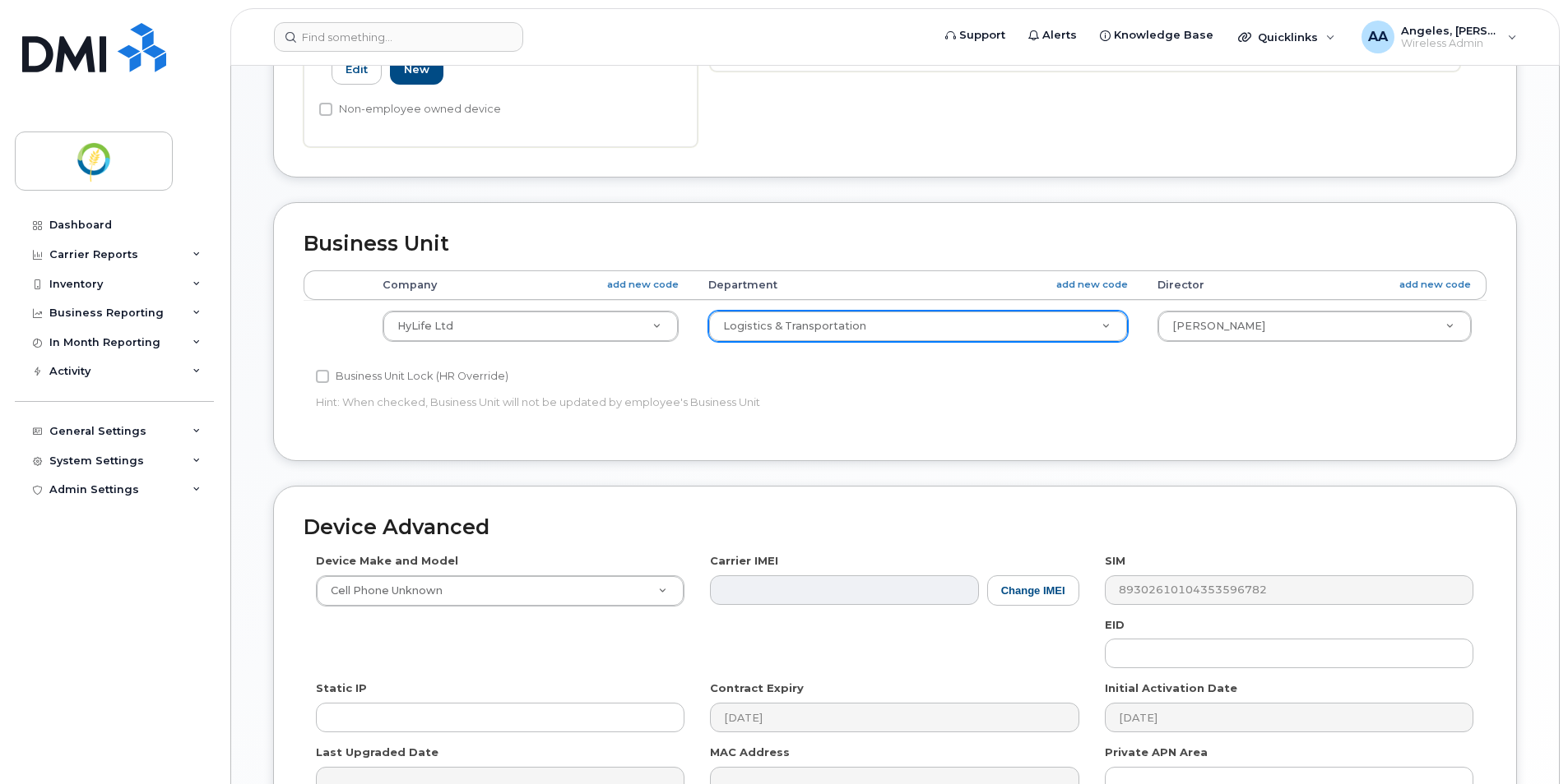
scroll to position [400, 0]
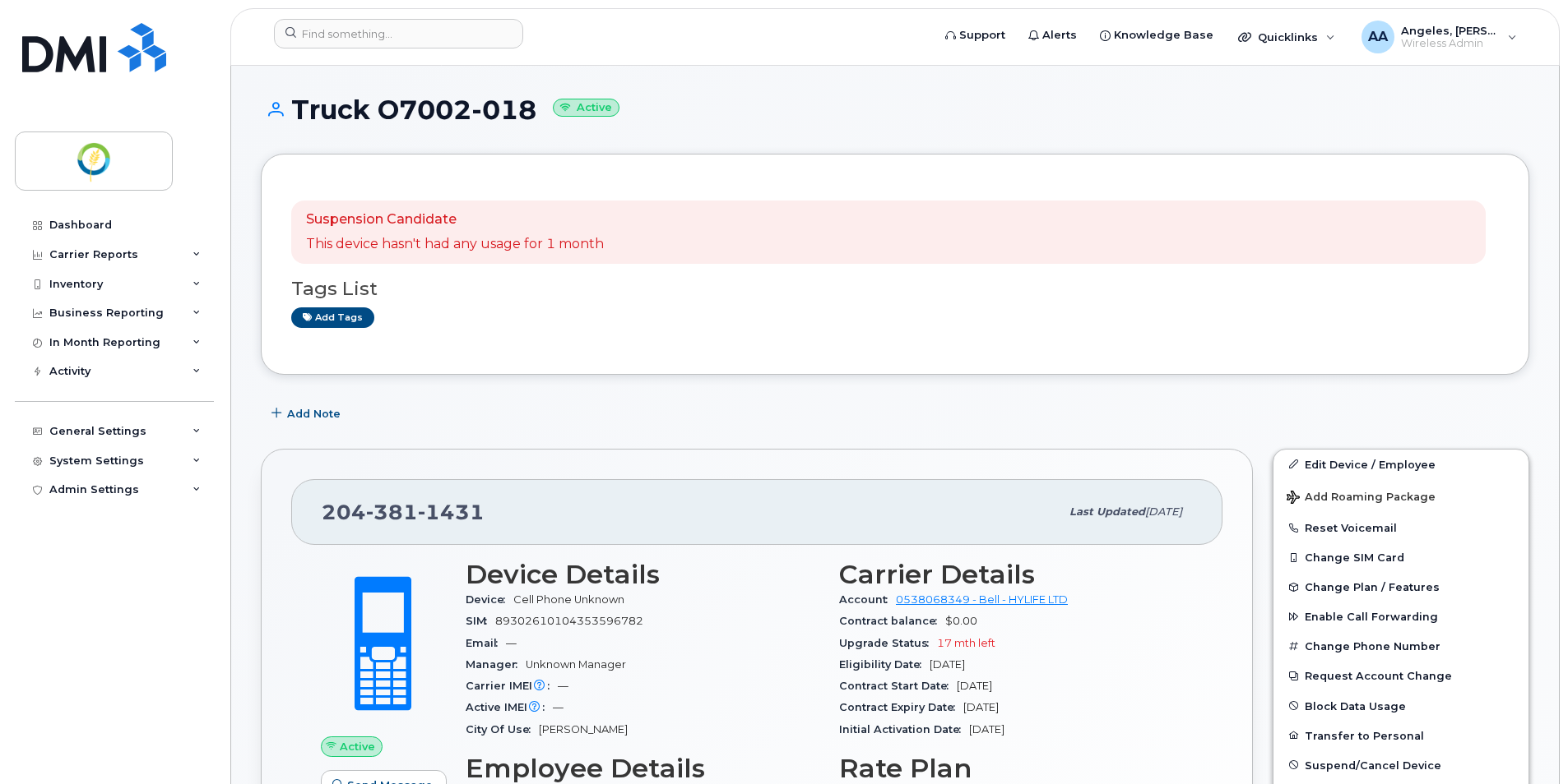
scroll to position [82, 0]
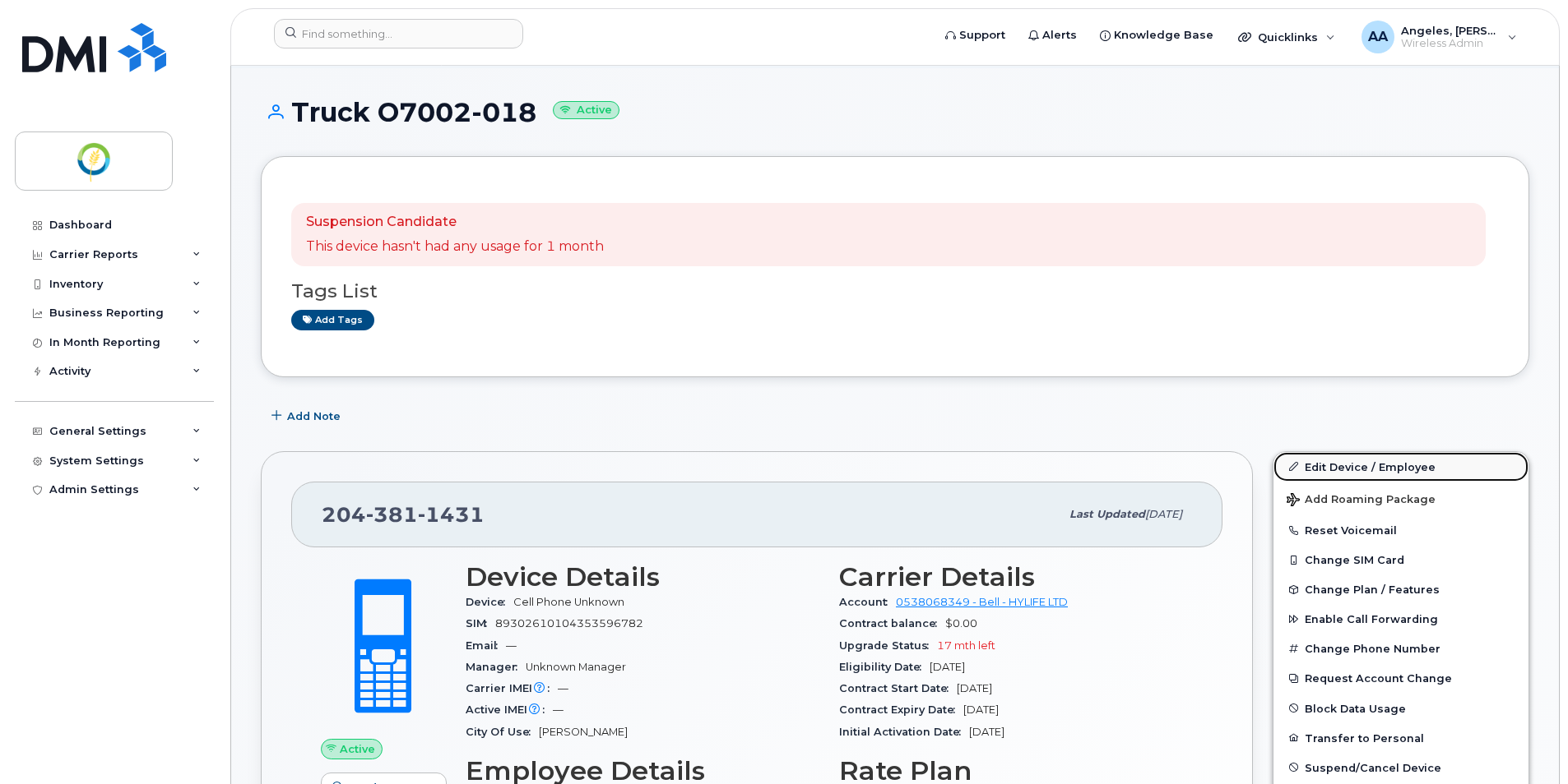
drag, startPoint x: 1378, startPoint y: 470, endPoint x: 1425, endPoint y: 452, distance: 50.3
click at [1378, 470] on link "Edit Device / Employee" at bounding box center [1400, 467] width 255 height 30
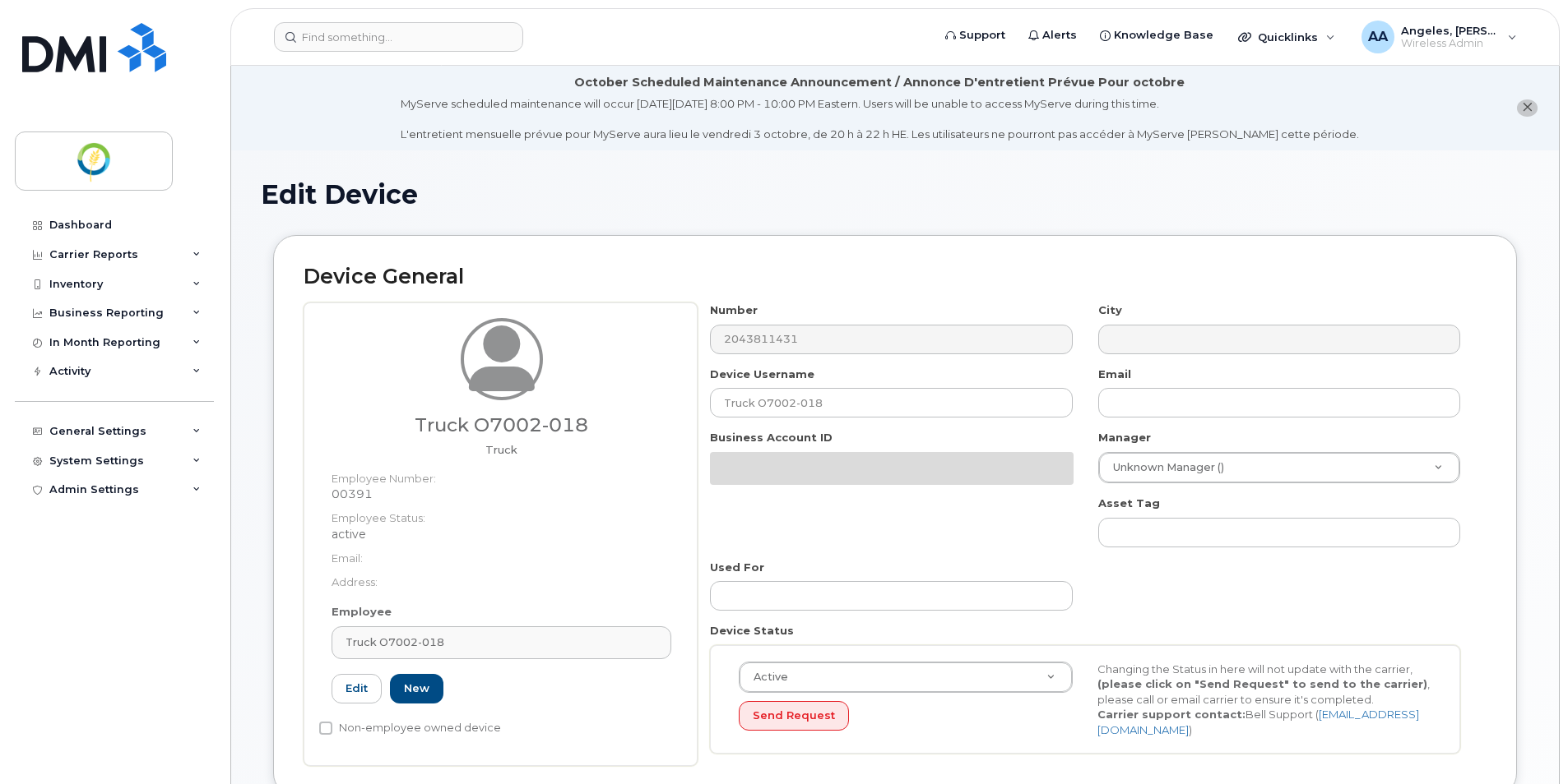
select select "29336448"
select select "29336458"
select select "29336508"
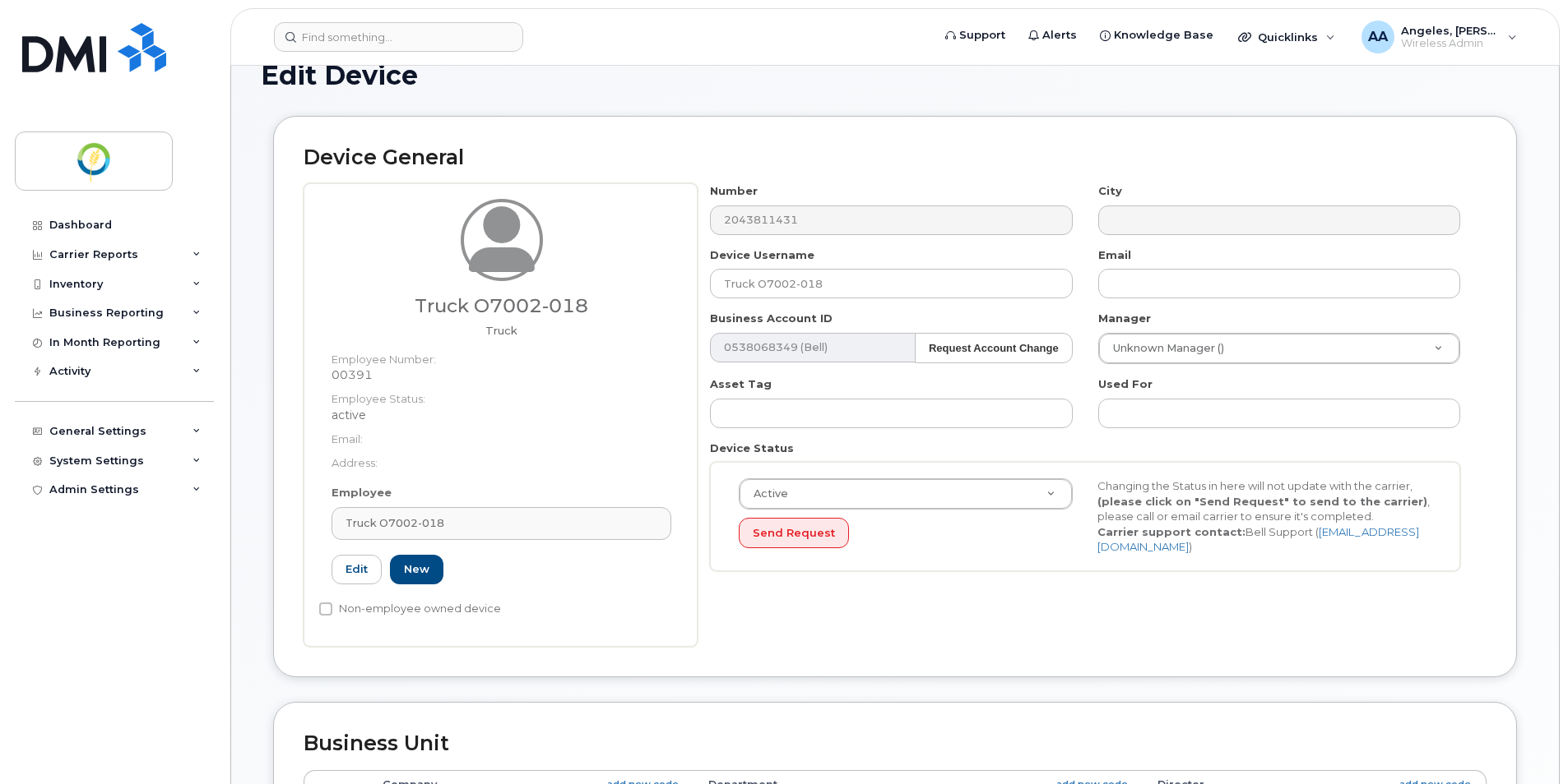
scroll to position [82, 0]
